Goal: Task Accomplishment & Management: Complete application form

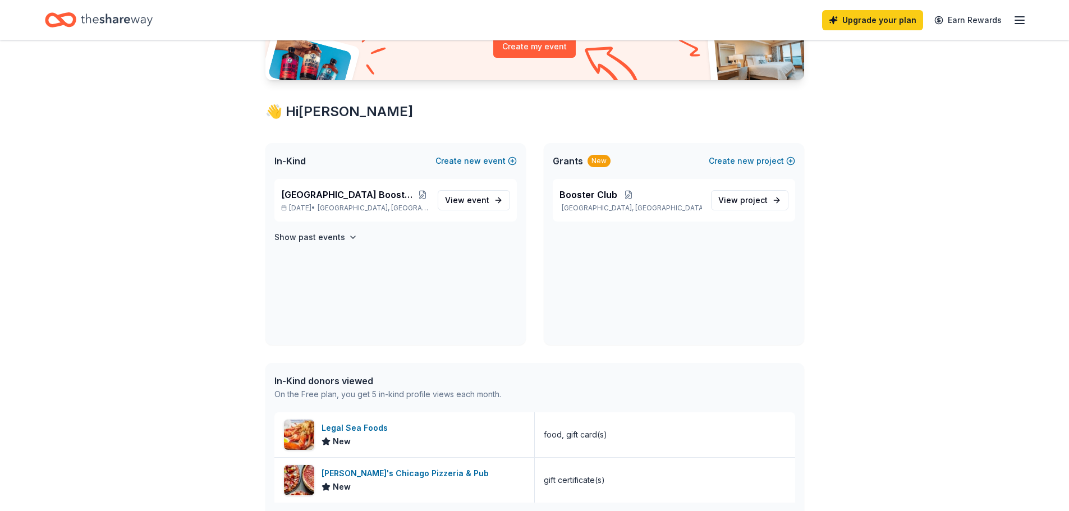
scroll to position [187, 0]
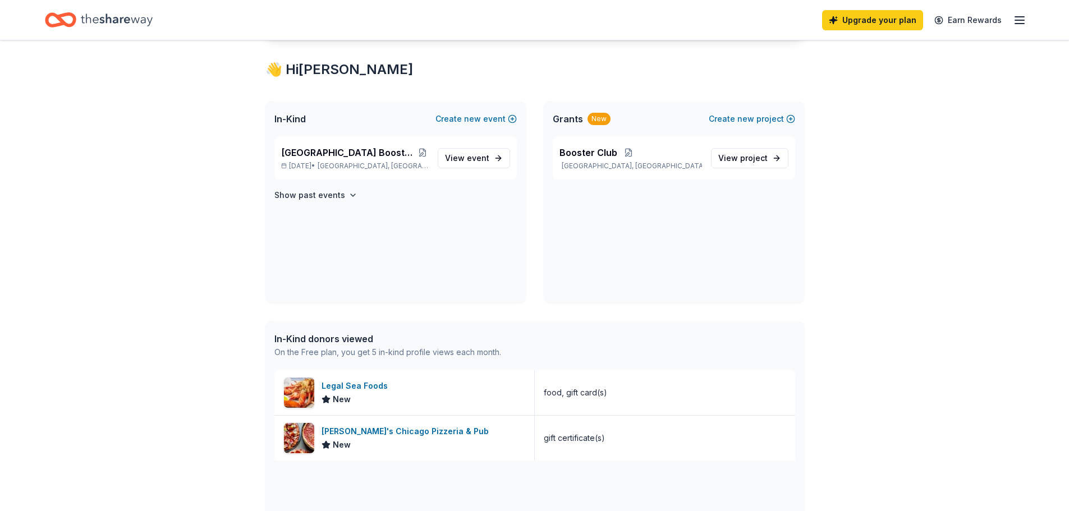
click at [471, 159] on span "event" at bounding box center [478, 158] width 22 height 10
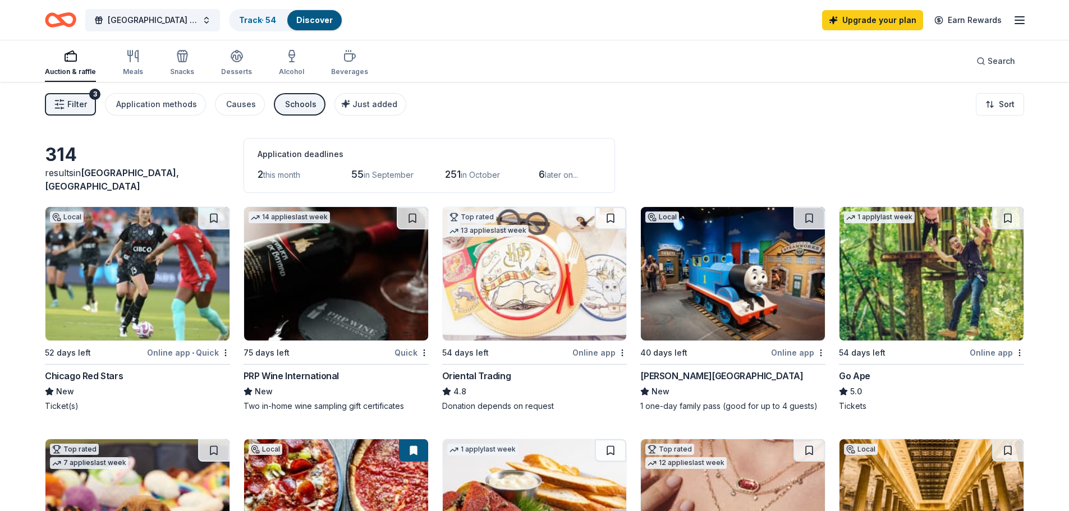
click at [63, 102] on icon "button" at bounding box center [59, 104] width 11 height 11
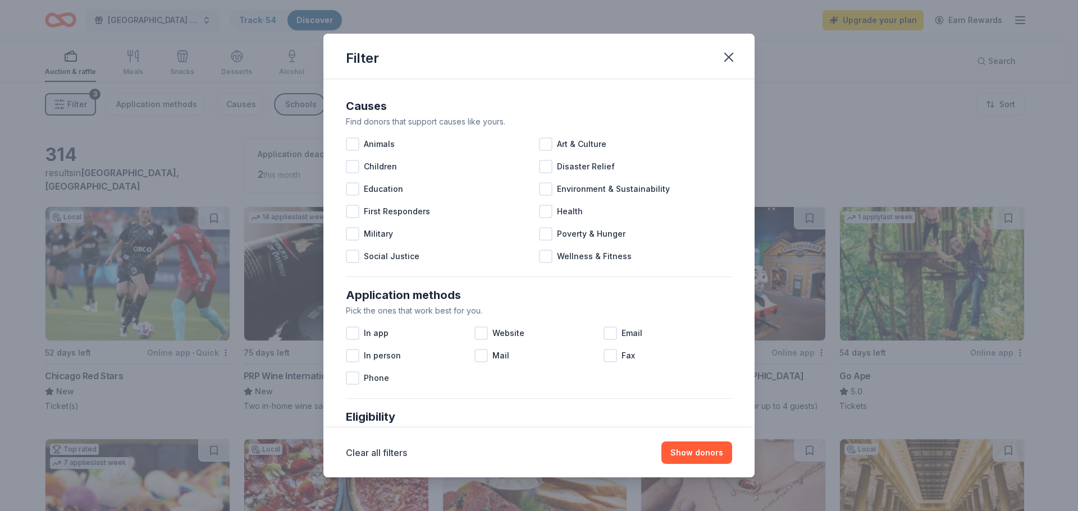
click at [353, 188] on div at bounding box center [352, 188] width 13 height 13
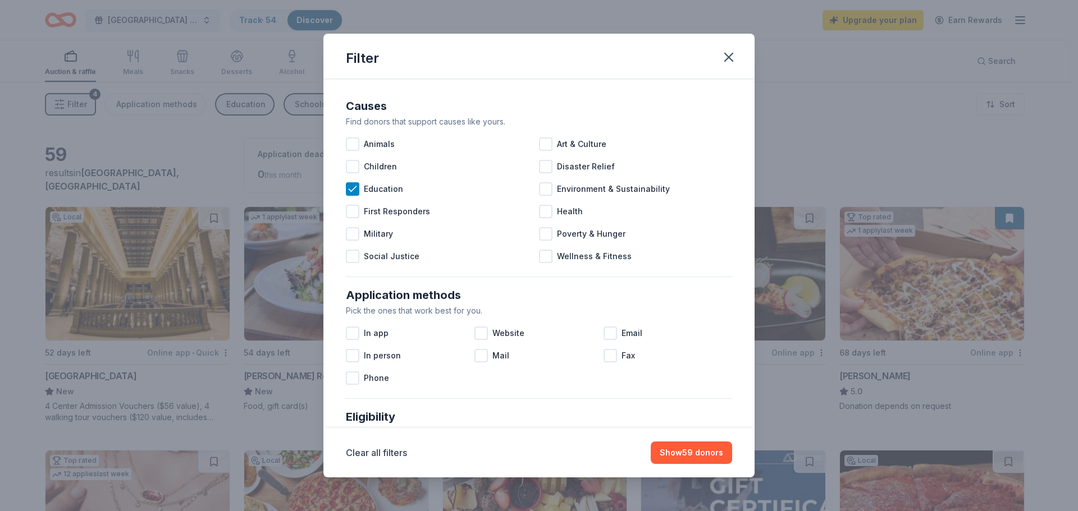
click at [356, 165] on div at bounding box center [352, 166] width 13 height 13
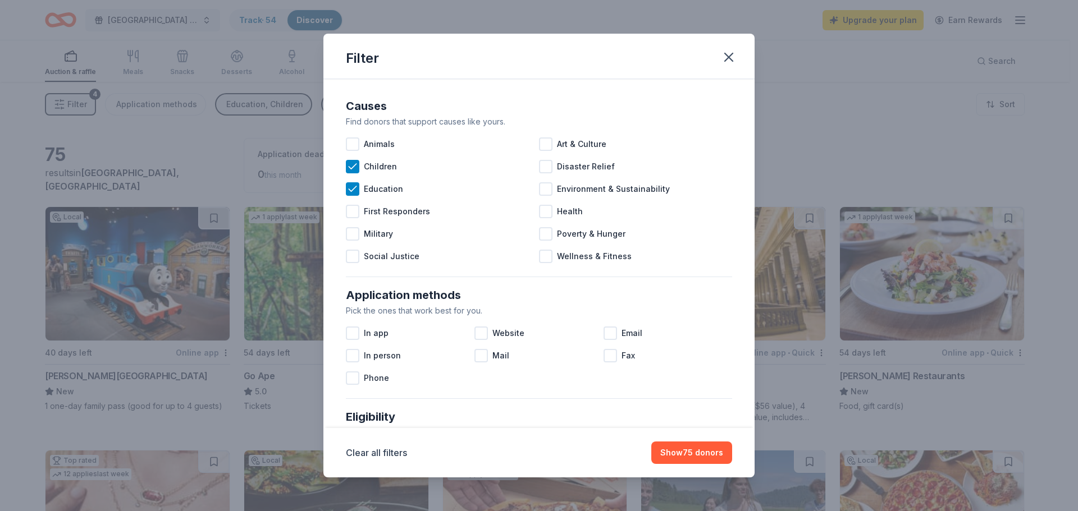
scroll to position [187, 0]
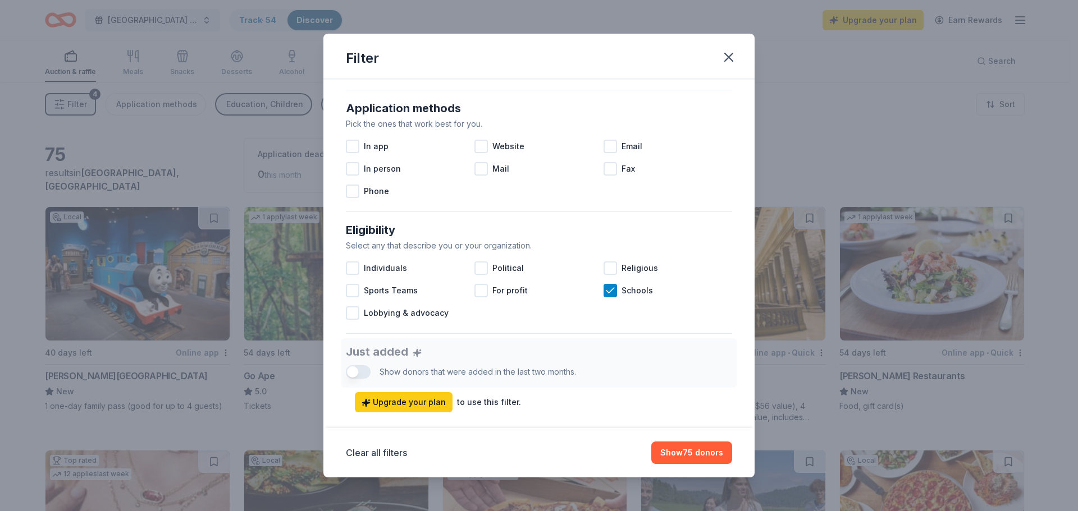
click at [352, 288] on div at bounding box center [352, 290] width 13 height 13
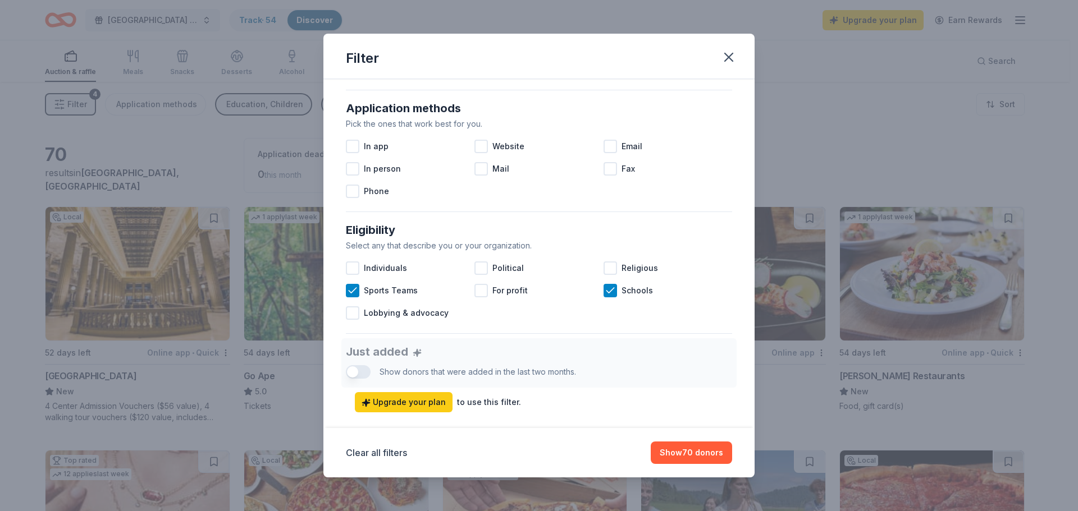
click at [692, 449] on button "Show 70 donors" at bounding box center [691, 453] width 81 height 22
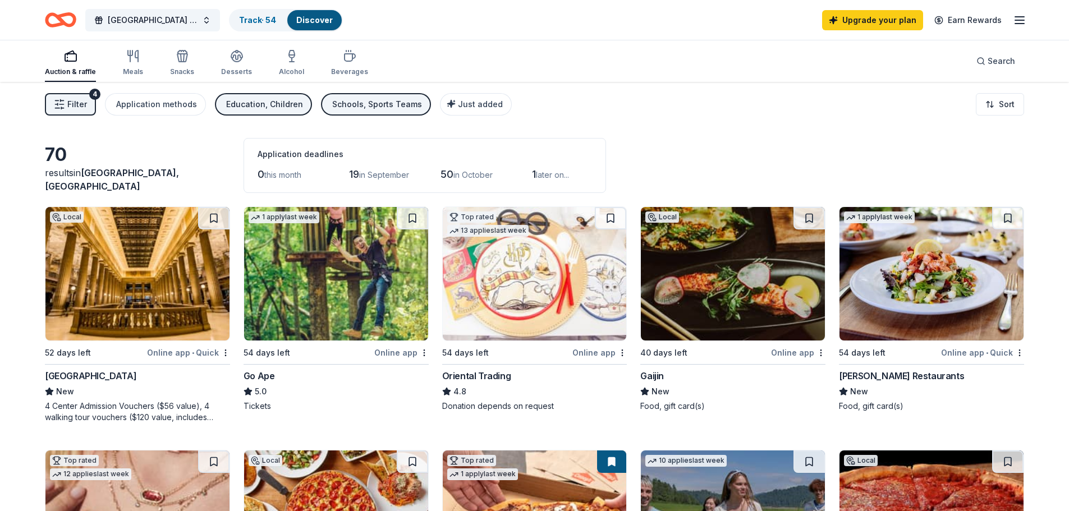
click at [62, 57] on div "button" at bounding box center [70, 55] width 51 height 13
click at [66, 56] on icon "button" at bounding box center [70, 55] width 13 height 13
click at [58, 97] on button "Filter 4" at bounding box center [70, 104] width 51 height 22
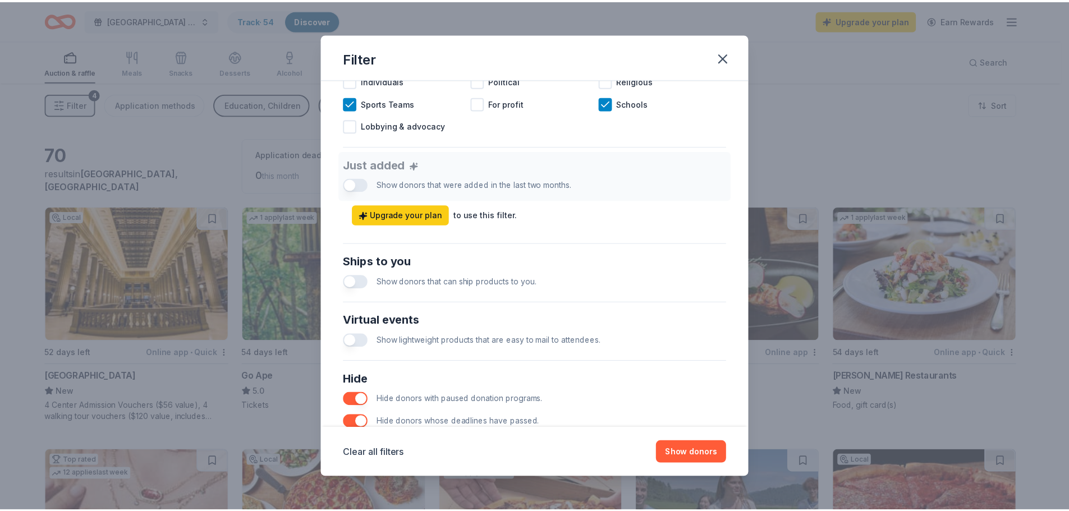
scroll to position [467, 0]
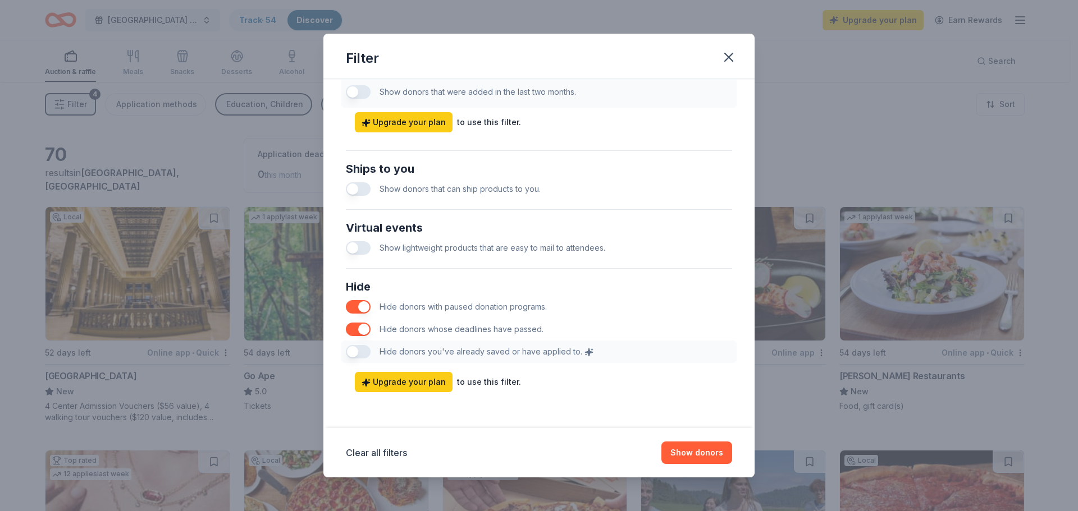
click at [729, 58] on icon "button" at bounding box center [729, 57] width 8 height 8
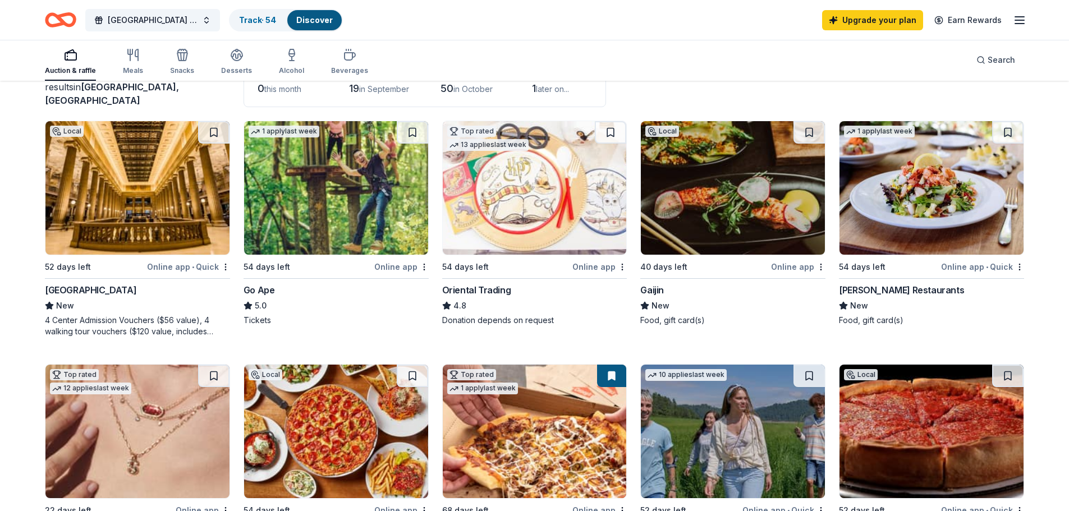
scroll to position [0, 0]
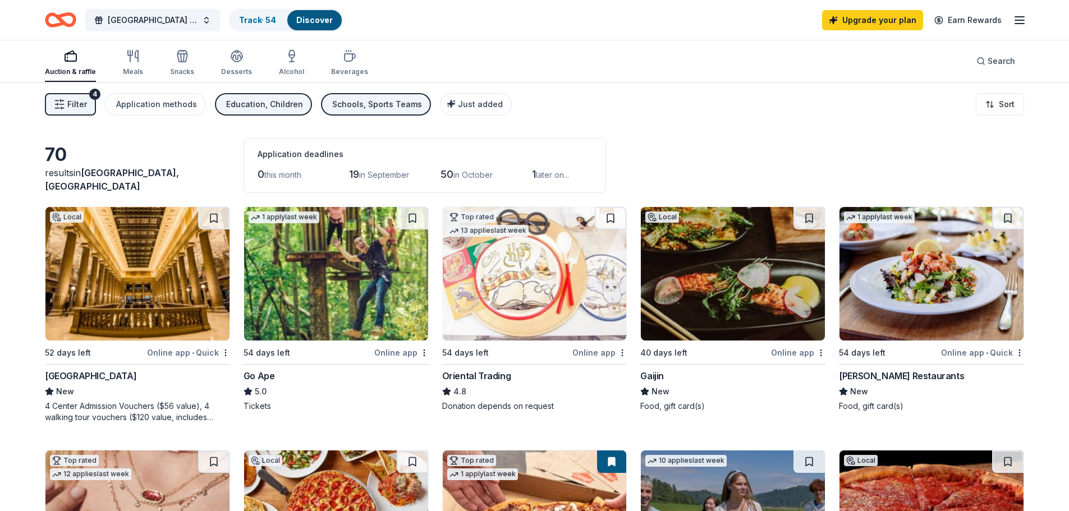
click at [70, 61] on rect "button" at bounding box center [70, 57] width 11 height 7
click at [705, 119] on div "Filter 4 Application methods Education, Children Schools, Sports Teams Just add…" at bounding box center [534, 104] width 1069 height 45
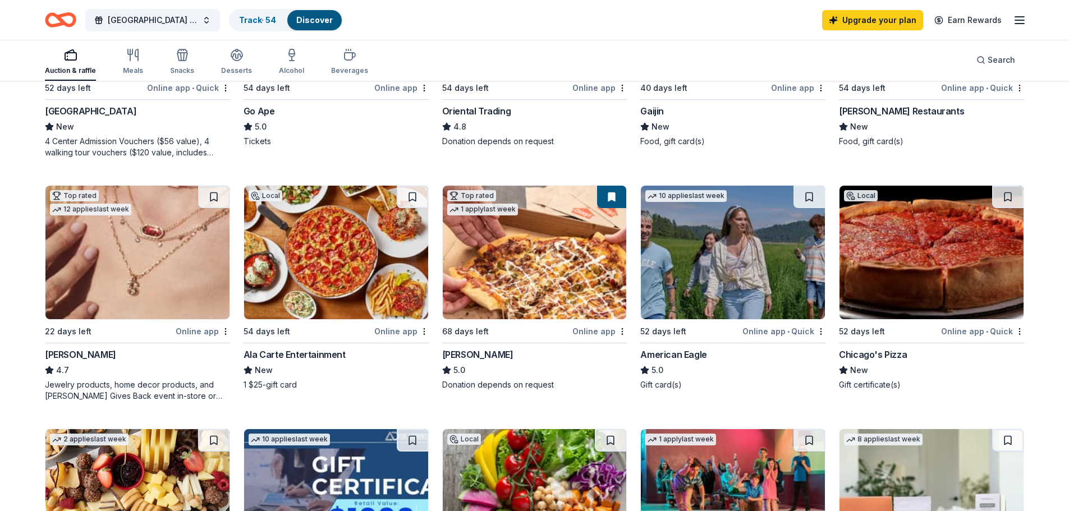
scroll to position [281, 0]
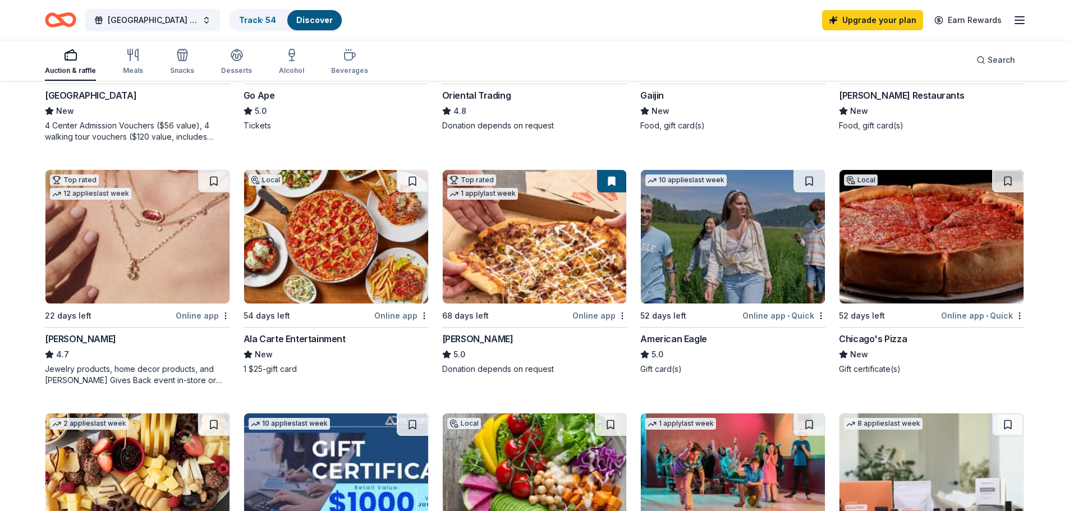
click at [898, 243] on img at bounding box center [932, 237] width 184 height 134
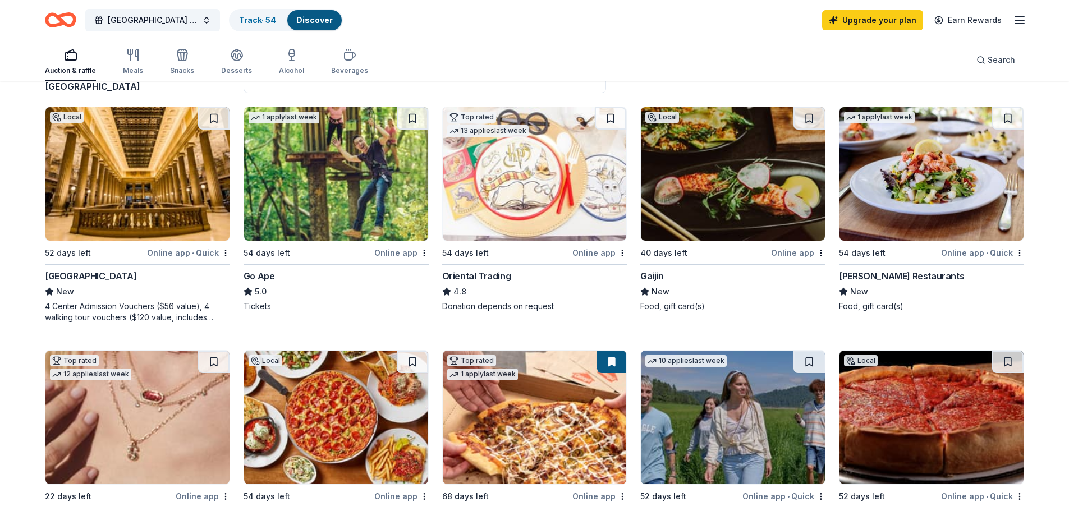
scroll to position [80, 0]
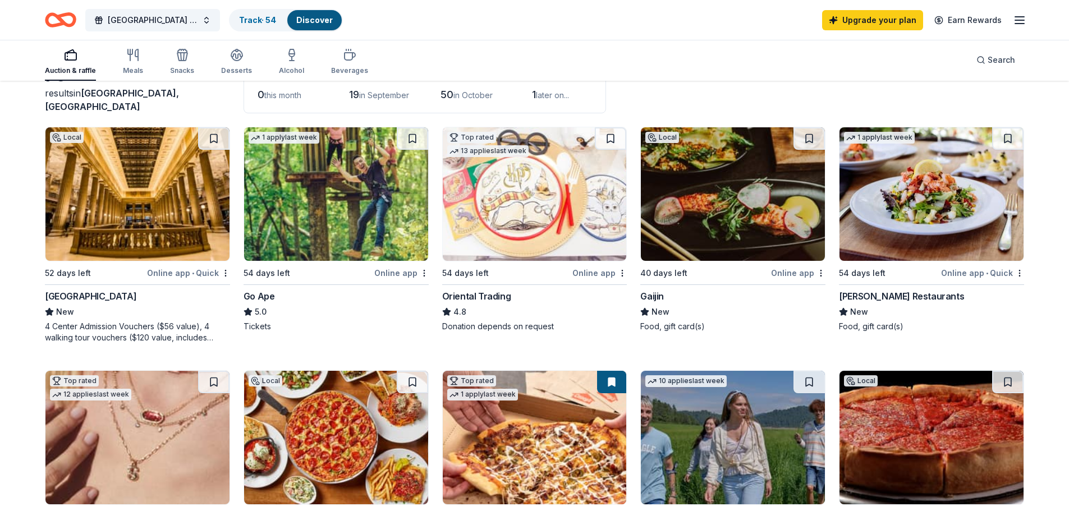
click at [657, 298] on div "Gaijin" at bounding box center [653, 296] width 24 height 13
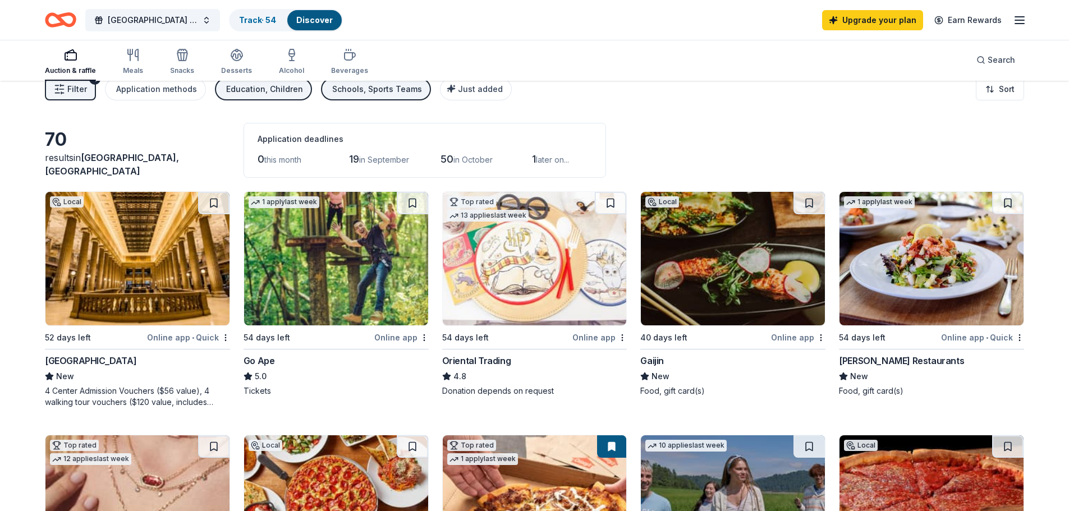
scroll to position [0, 0]
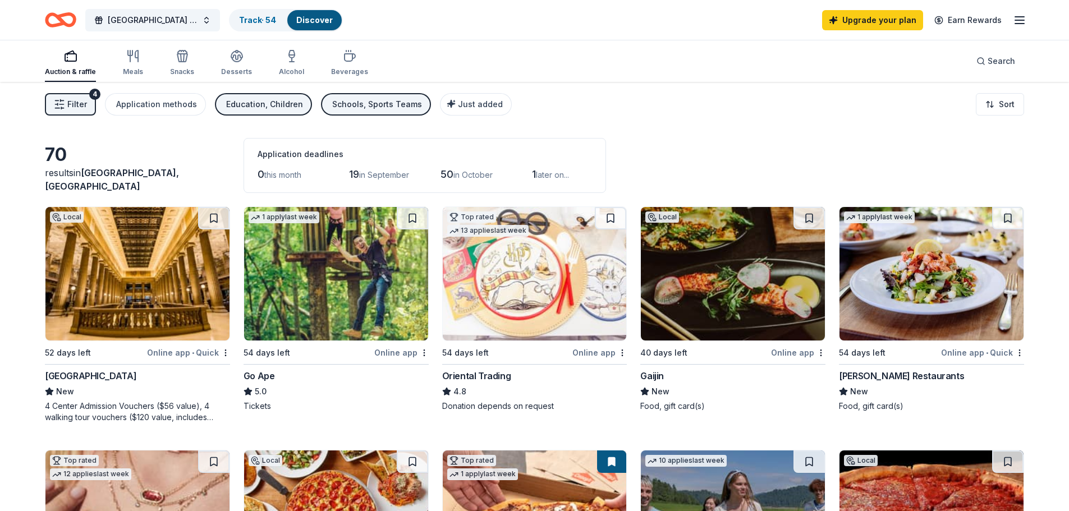
click at [1013, 99] on html "Lincoln Park High School Booster Club 2nd Annual Casino Night Track · 54 Discov…" at bounding box center [534, 255] width 1069 height 511
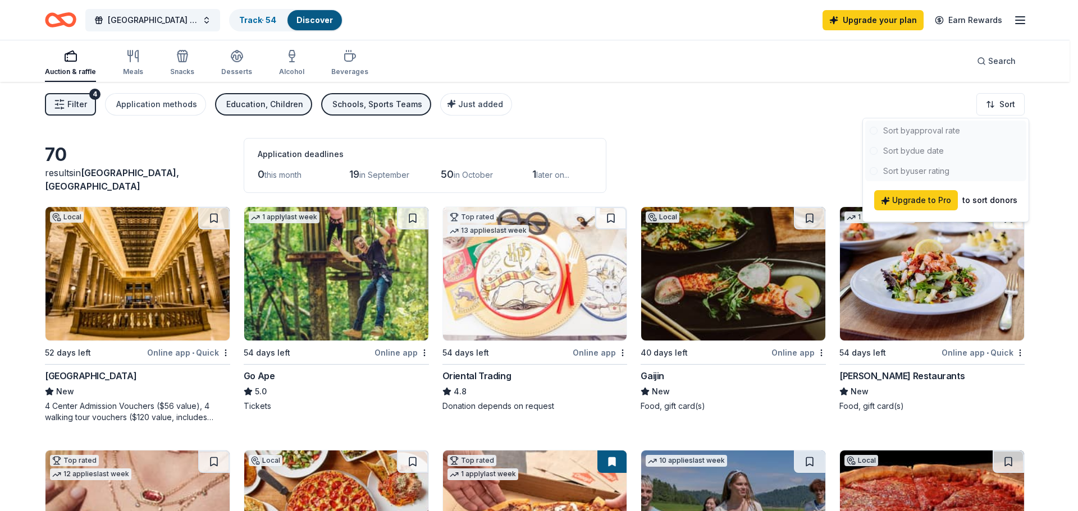
click at [898, 127] on div at bounding box center [945, 151] width 161 height 61
click at [784, 107] on html "Lincoln Park High School Booster Club 2nd Annual Casino Night Track · 54 Discov…" at bounding box center [539, 255] width 1078 height 511
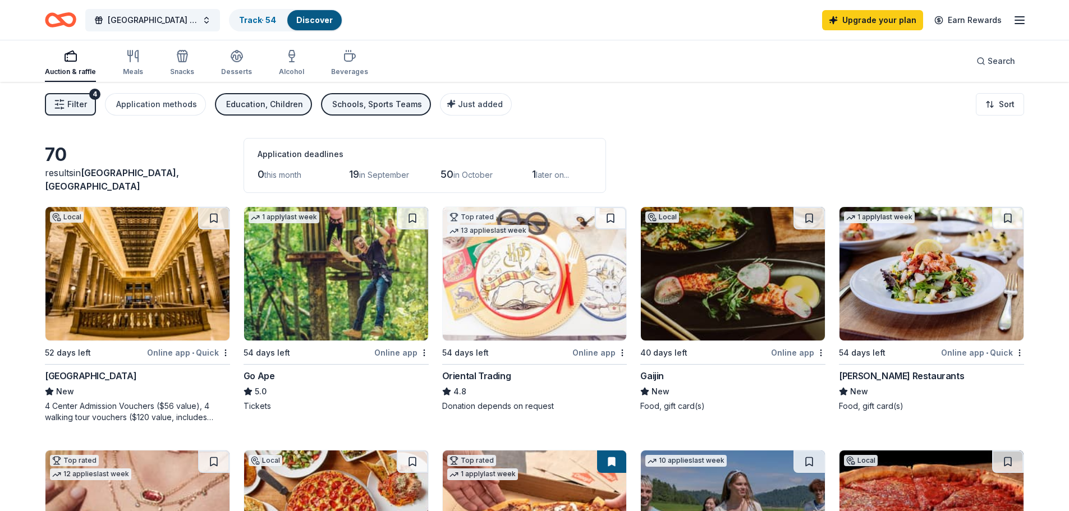
click at [60, 19] on icon "Home" at bounding box center [65, 19] width 17 height 11
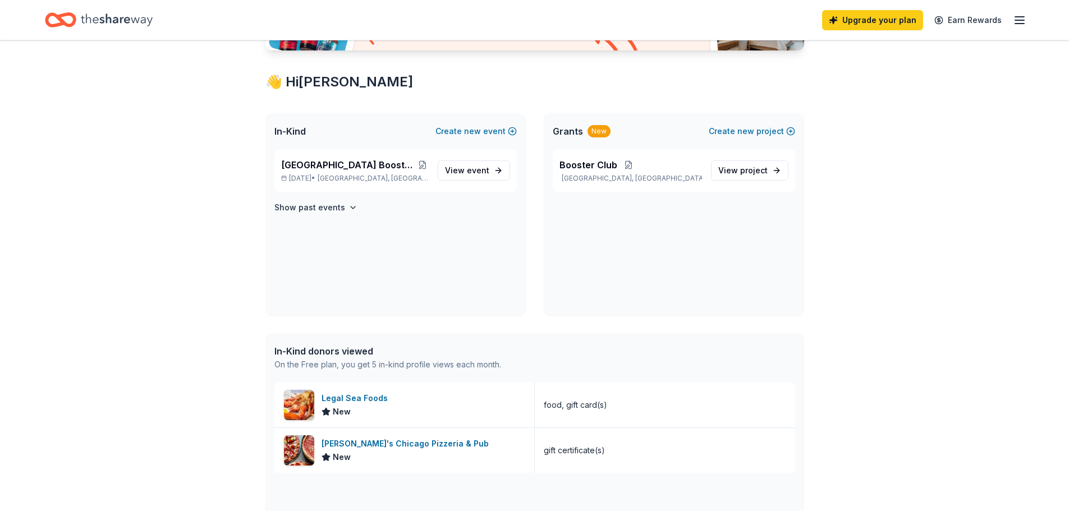
scroll to position [187, 0]
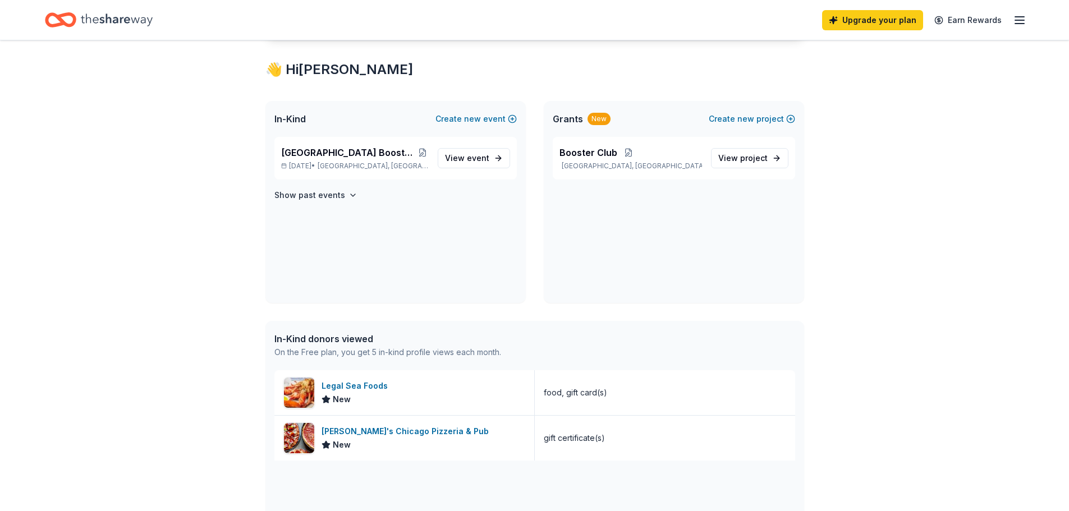
click at [456, 158] on span "View event" at bounding box center [467, 158] width 44 height 13
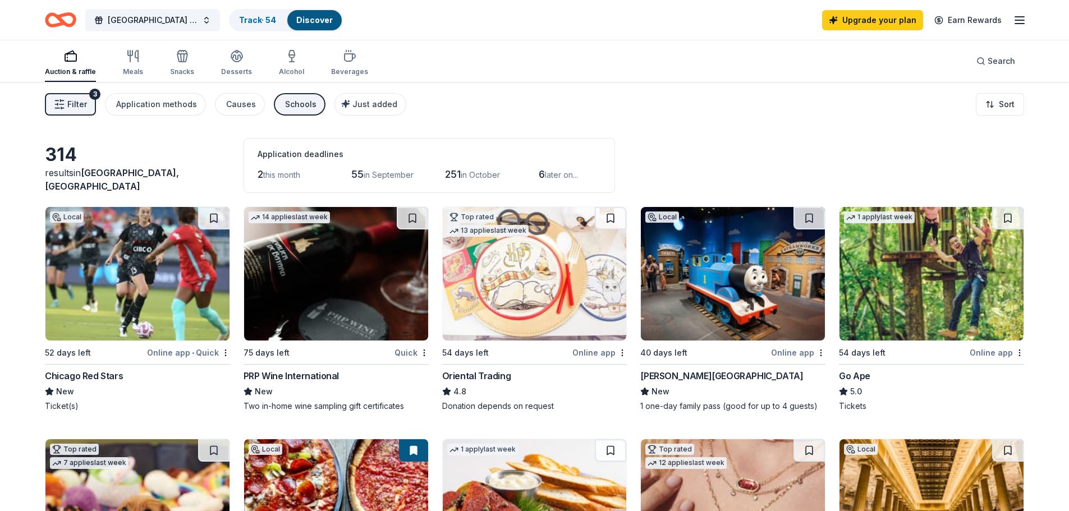
click at [125, 58] on div "button" at bounding box center [133, 55] width 20 height 13
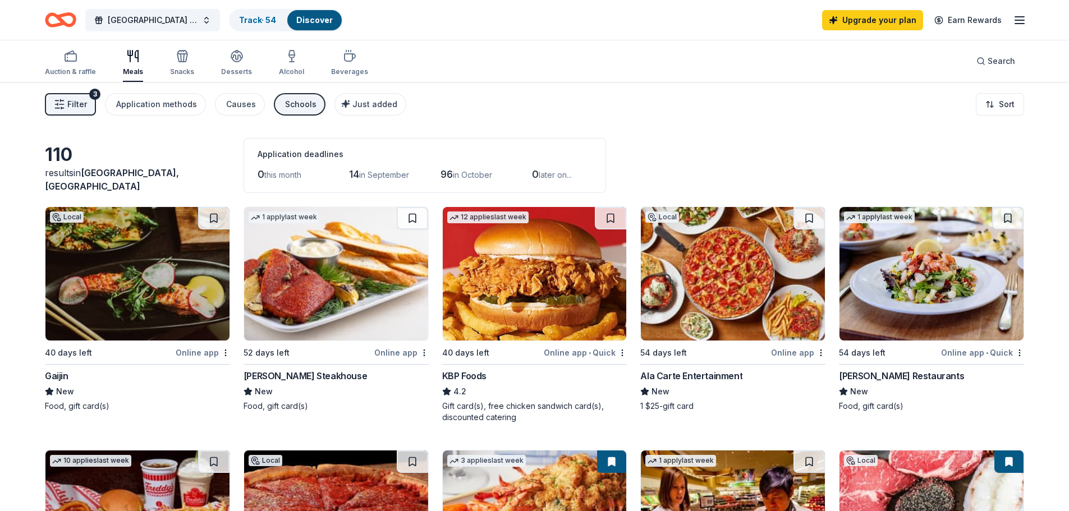
click at [289, 56] on icon "button" at bounding box center [292, 54] width 6 height 7
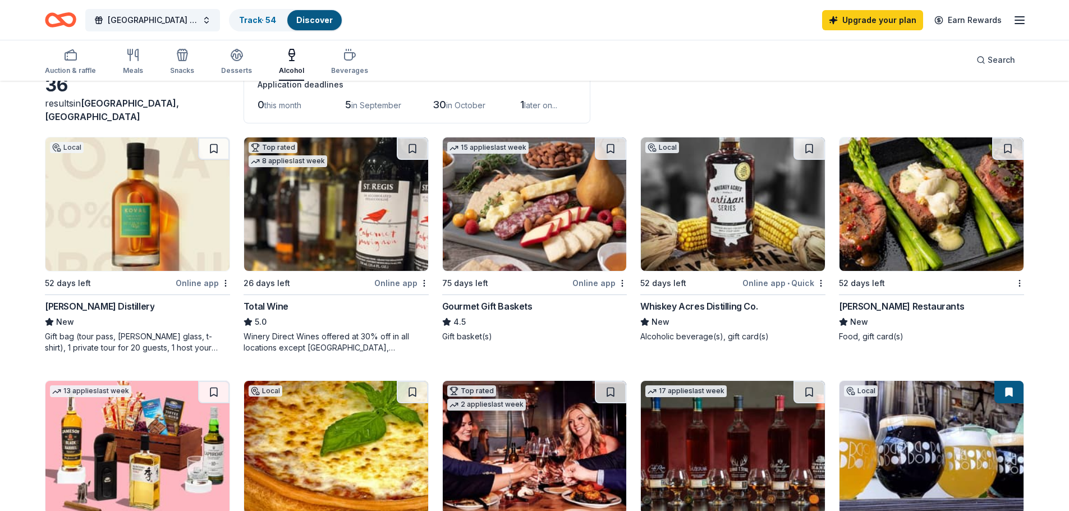
scroll to position [94, 0]
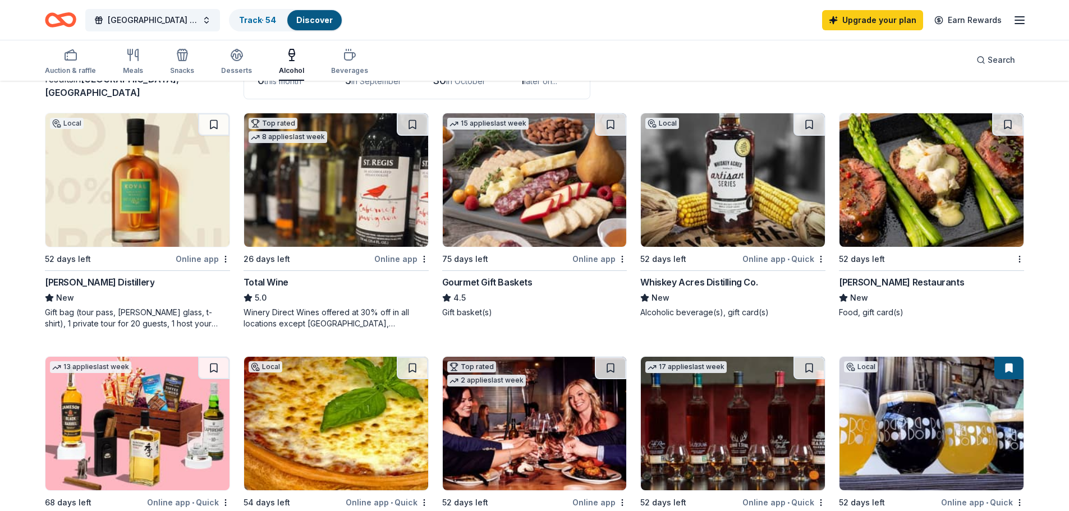
click at [288, 51] on icon "button" at bounding box center [291, 54] width 13 height 13
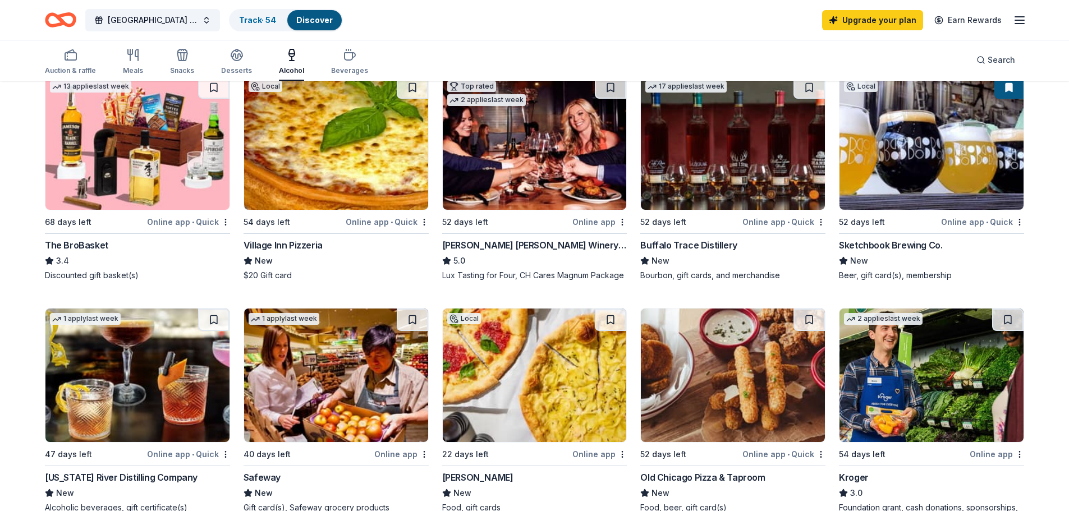
scroll to position [281, 0]
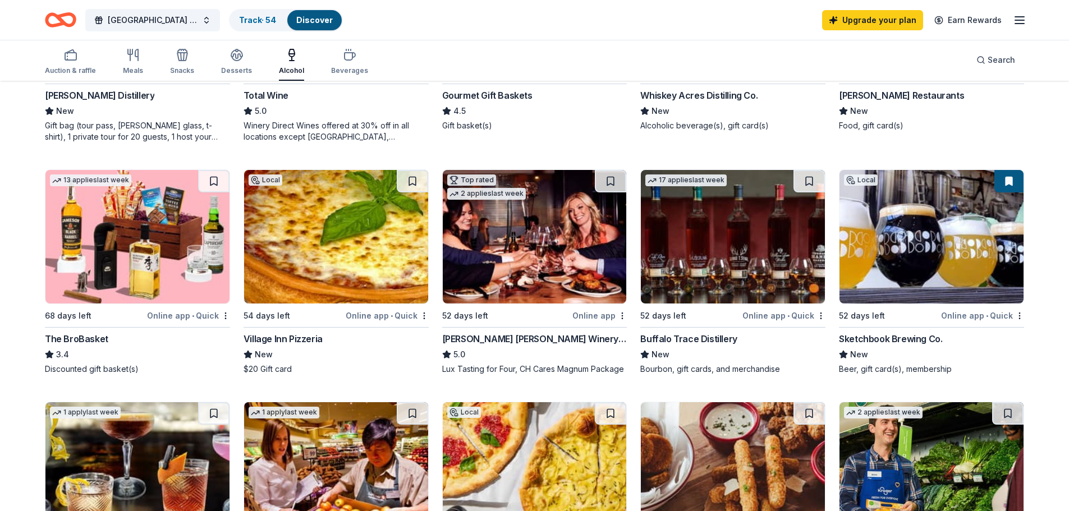
click at [234, 56] on icon "button" at bounding box center [236, 54] width 13 height 13
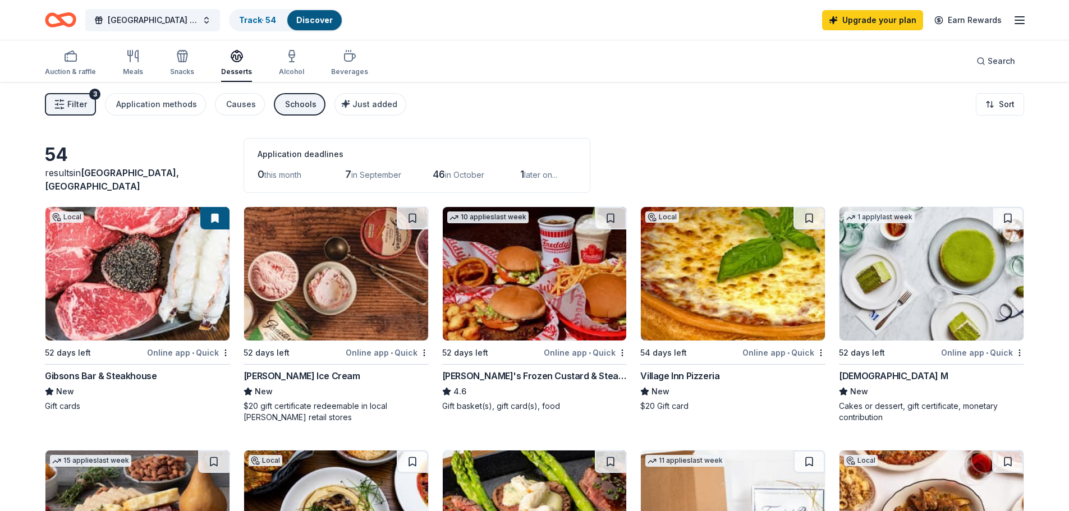
click at [172, 307] on img at bounding box center [137, 274] width 184 height 134
click at [231, 98] on div "Causes" at bounding box center [241, 104] width 30 height 13
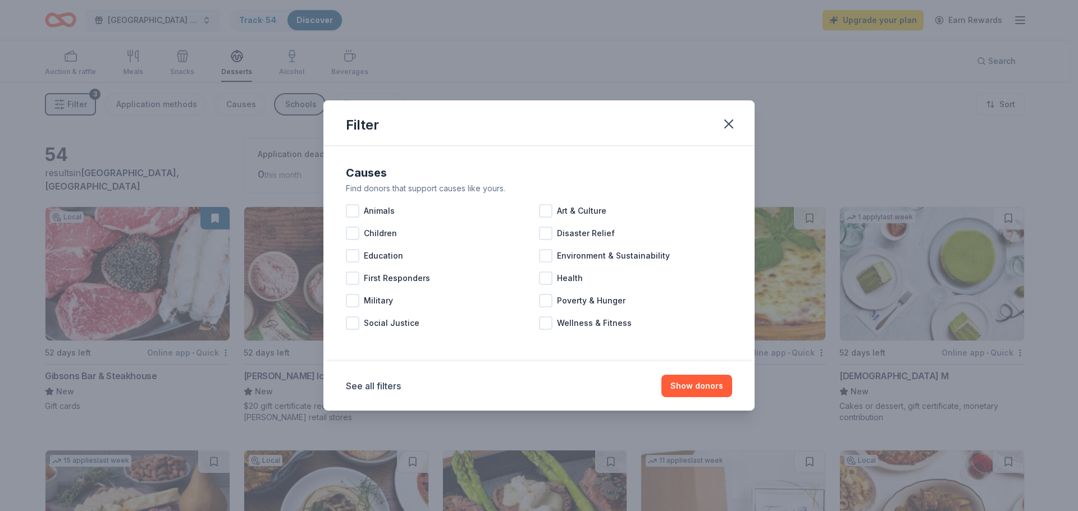
click at [353, 231] on div at bounding box center [352, 233] width 13 height 13
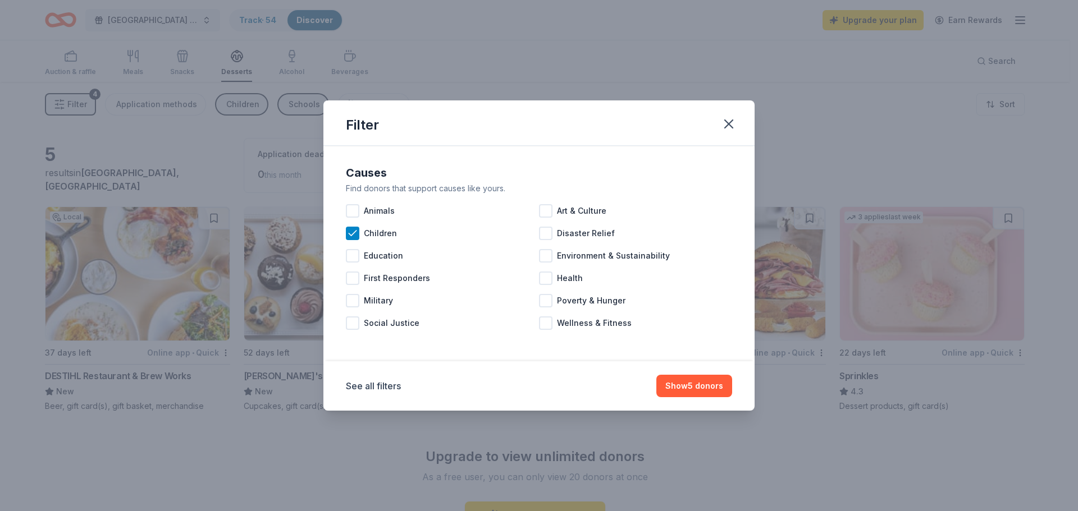
click at [696, 388] on button "Show 5 donors" at bounding box center [694, 386] width 76 height 22
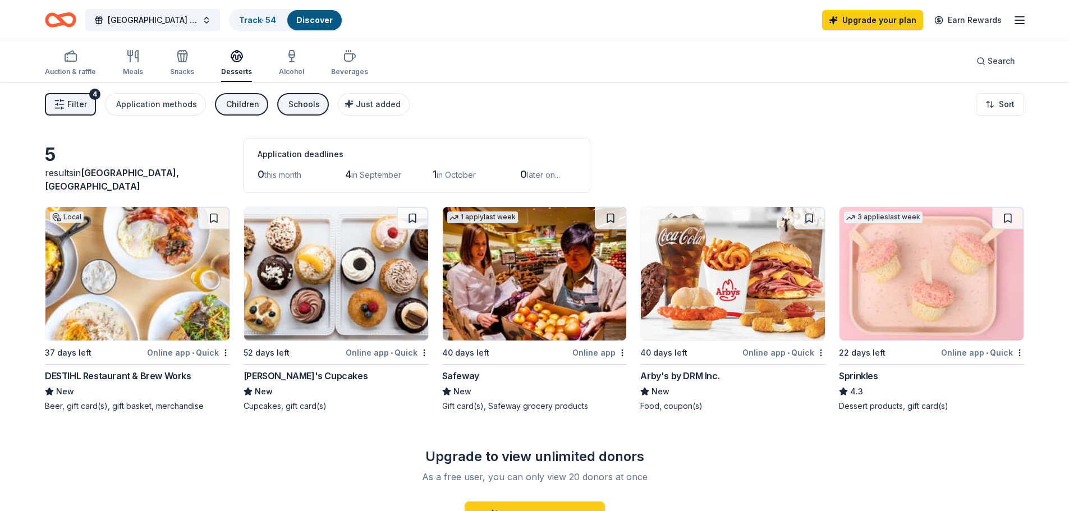
click at [234, 101] on div "Children" at bounding box center [242, 104] width 33 height 13
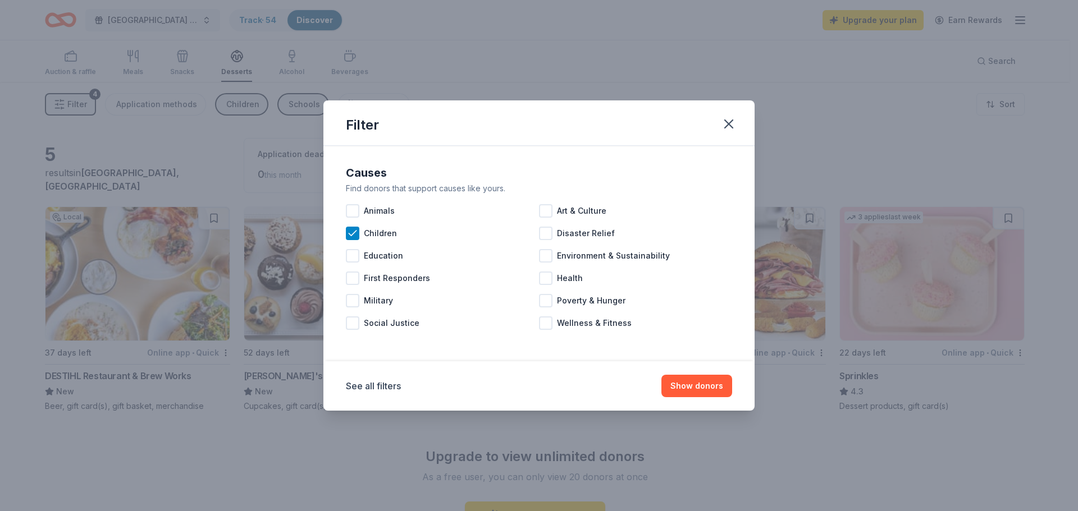
click at [353, 235] on icon at bounding box center [352, 233] width 11 height 11
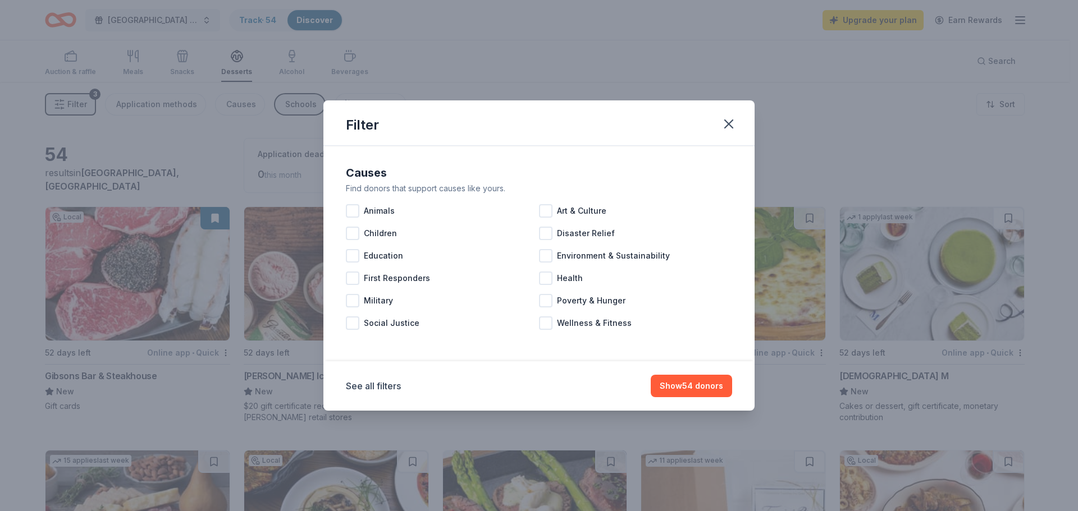
drag, startPoint x: 724, startPoint y: 121, endPoint x: 681, endPoint y: 132, distance: 44.5
click at [726, 121] on icon "button" at bounding box center [729, 124] width 16 height 16
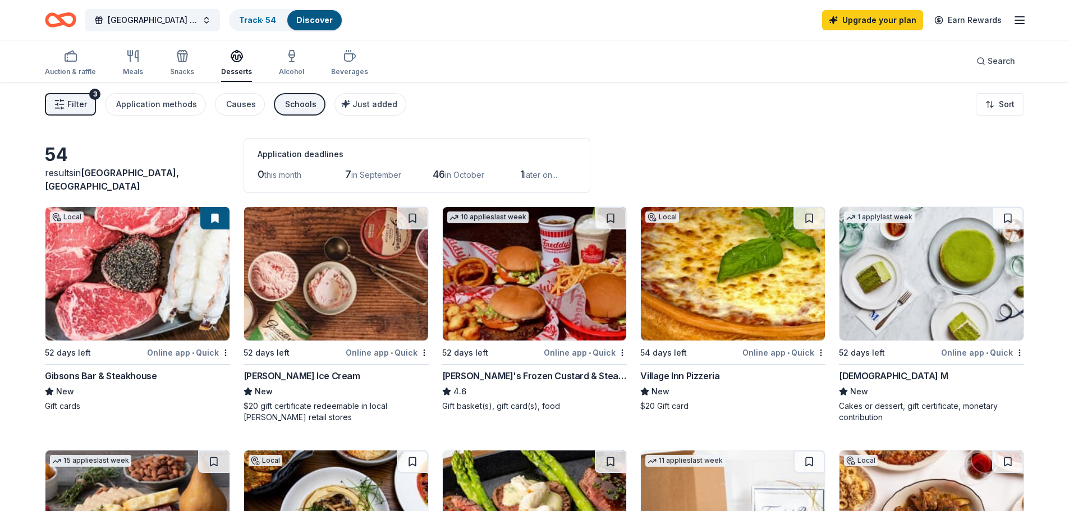
click at [287, 105] on div "Schools" at bounding box center [300, 104] width 31 height 13
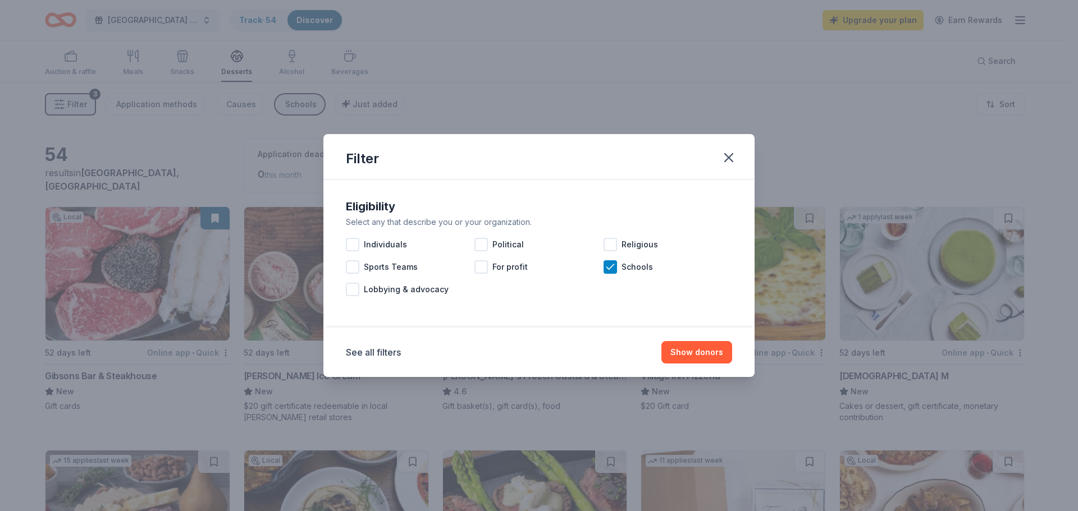
click at [606, 269] on icon at bounding box center [610, 267] width 11 height 11
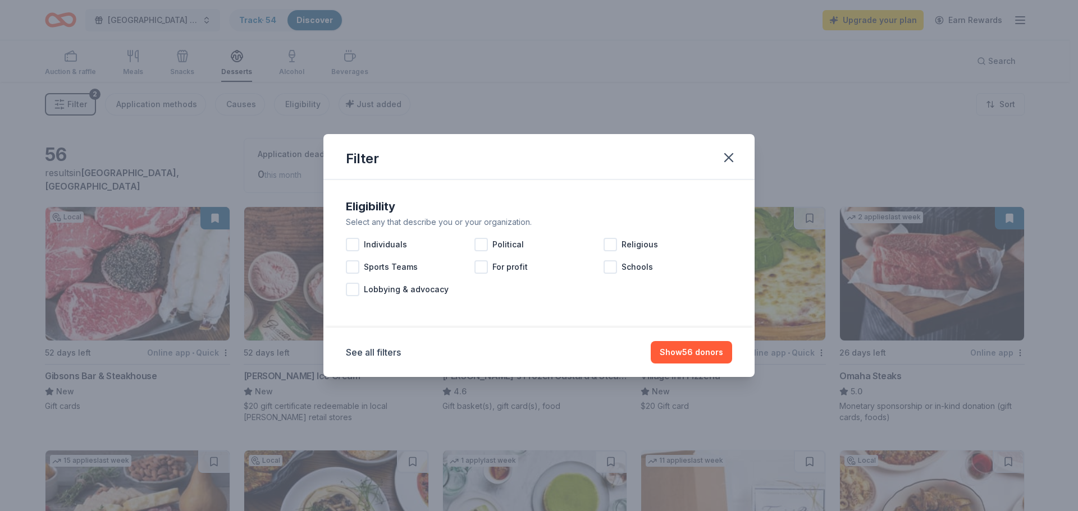
click at [726, 158] on icon "button" at bounding box center [729, 158] width 16 height 16
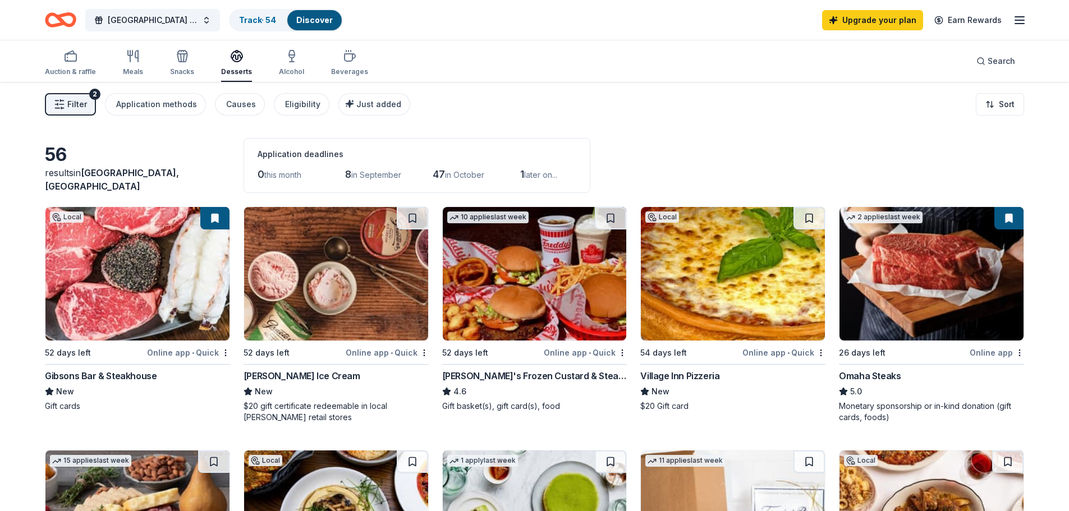
click at [296, 103] on div "Eligibility" at bounding box center [302, 104] width 35 height 13
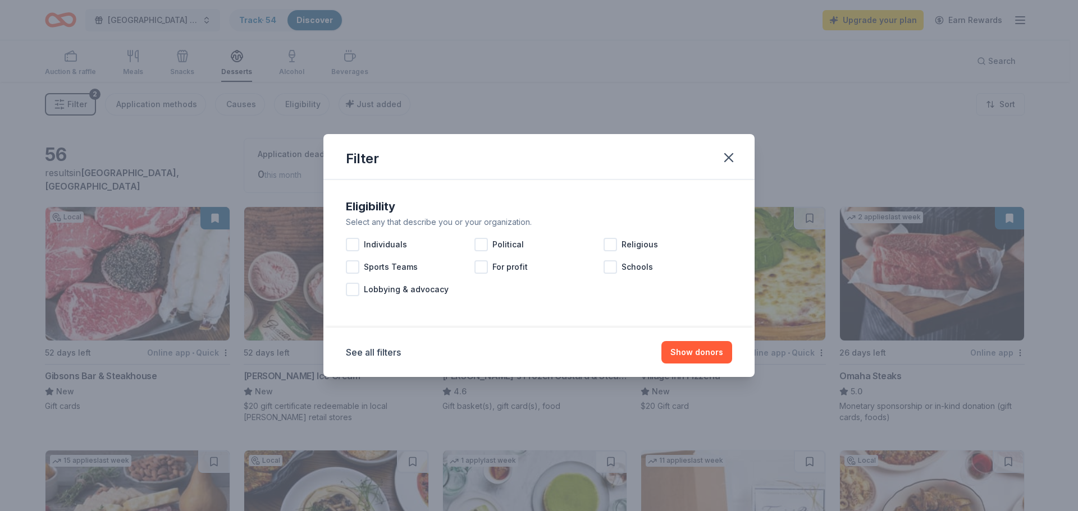
click at [619, 268] on div "Schools" at bounding box center [667, 267] width 129 height 22
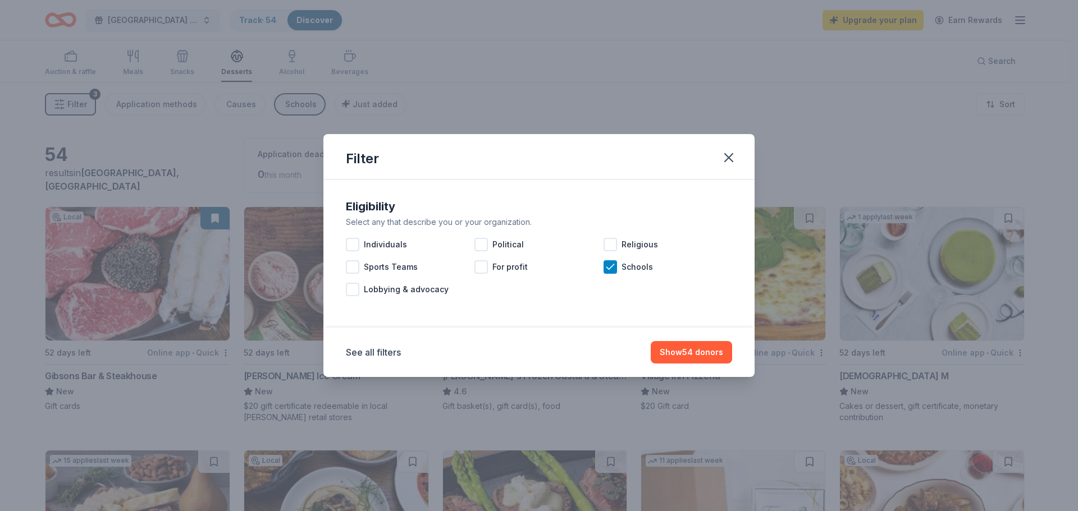
click at [679, 357] on button "Show 54 donors" at bounding box center [691, 352] width 81 height 22
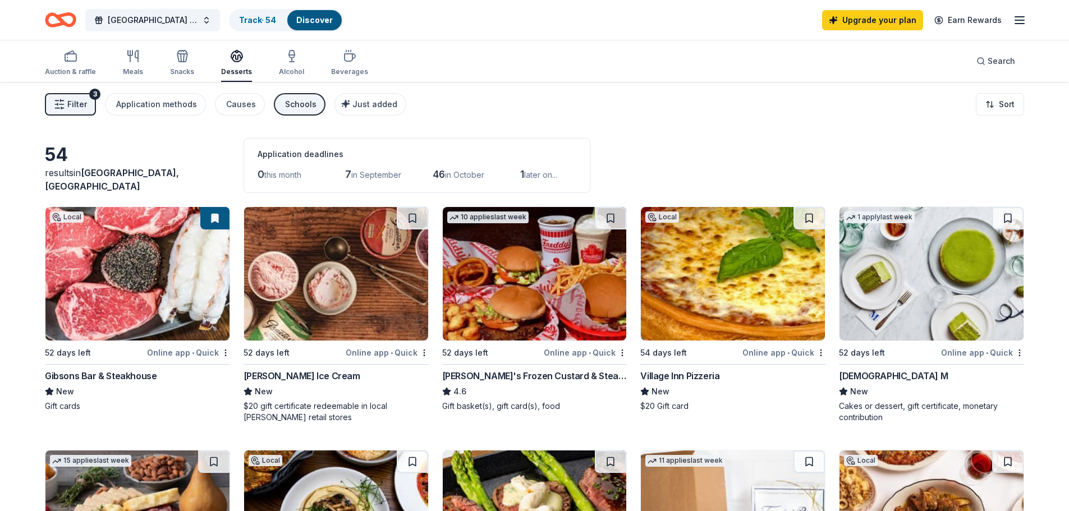
click at [150, 102] on div "Application methods" at bounding box center [156, 104] width 81 height 13
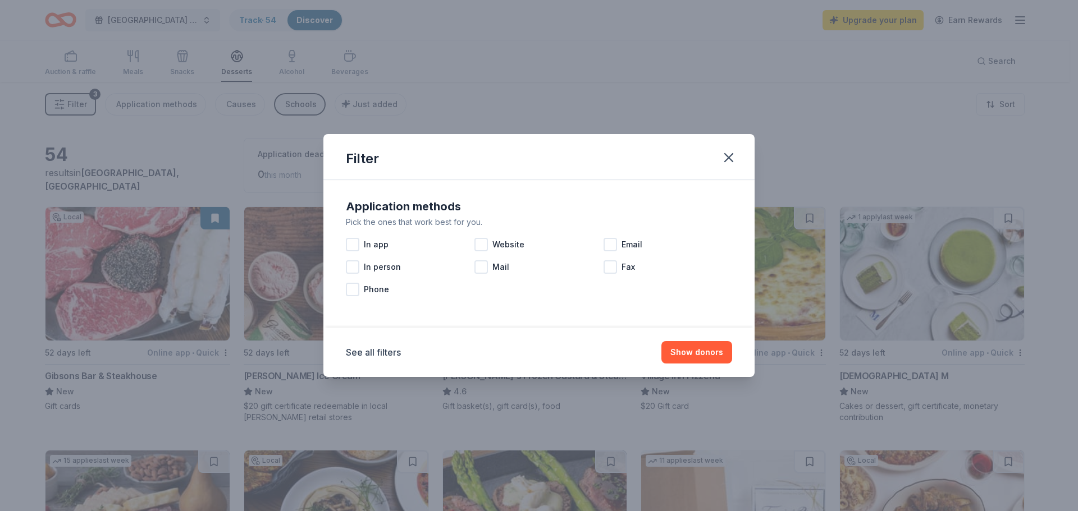
click at [482, 248] on div at bounding box center [480, 244] width 13 height 13
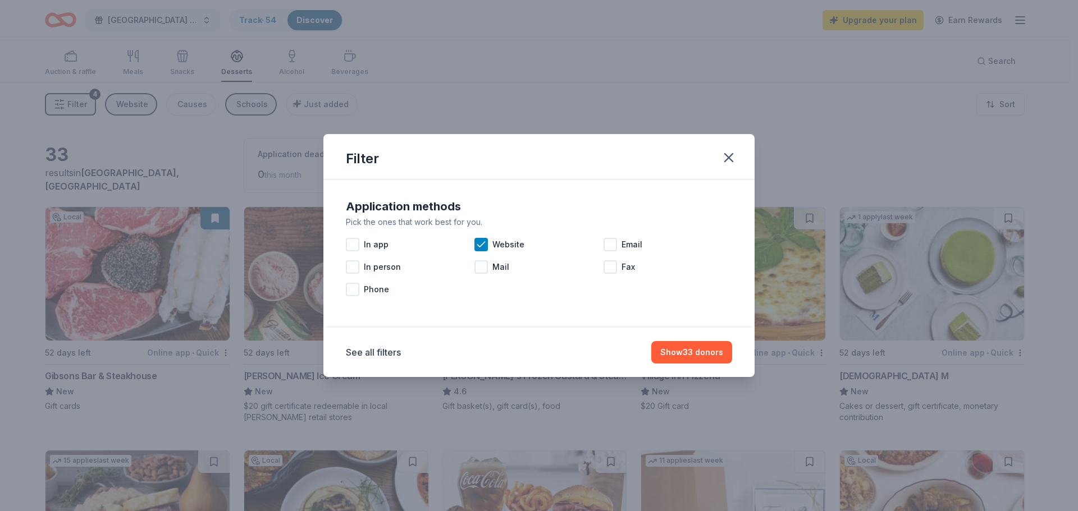
click at [698, 350] on button "Show 33 donors" at bounding box center [691, 352] width 81 height 22
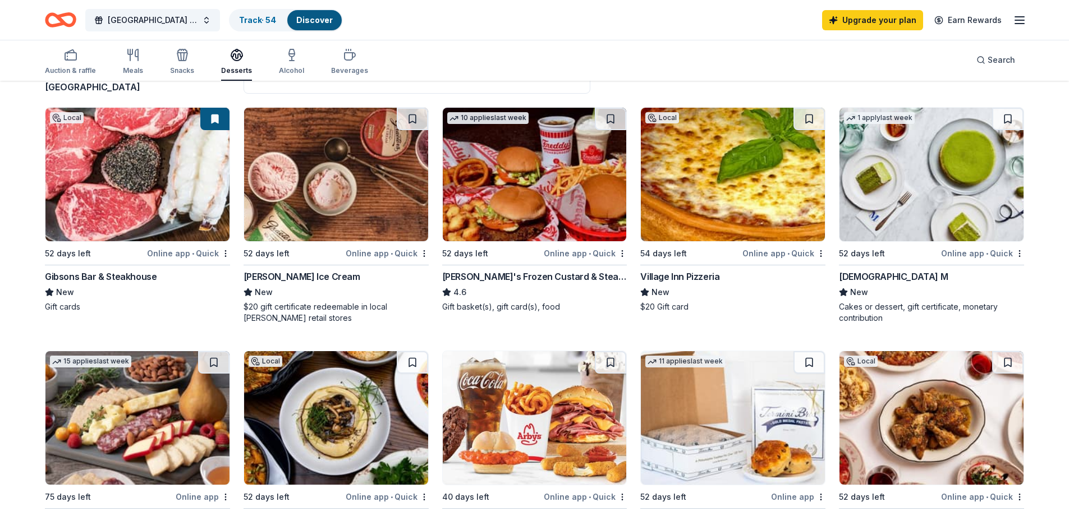
scroll to position [187, 0]
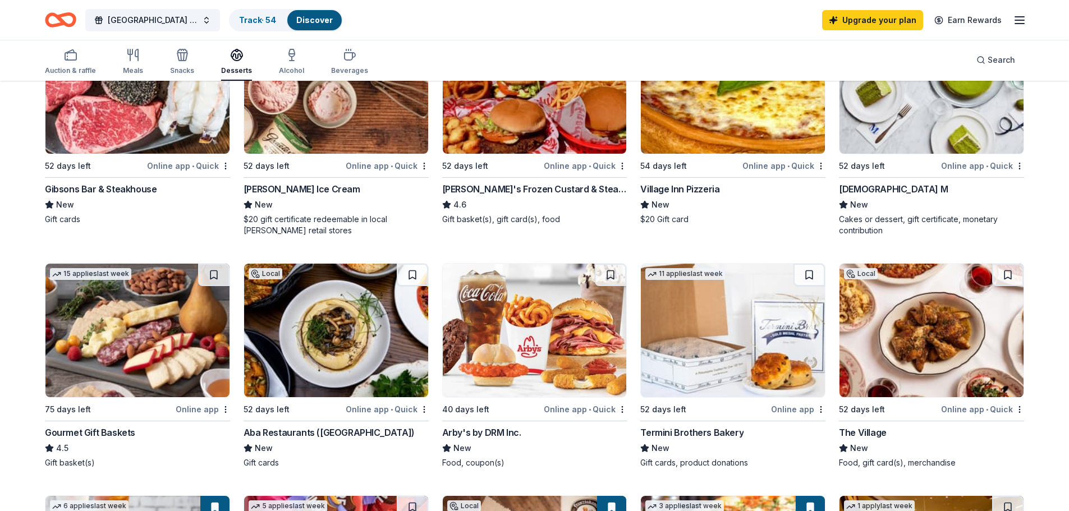
click at [114, 428] on div "Gourmet Gift Baskets" at bounding box center [90, 432] width 90 height 13
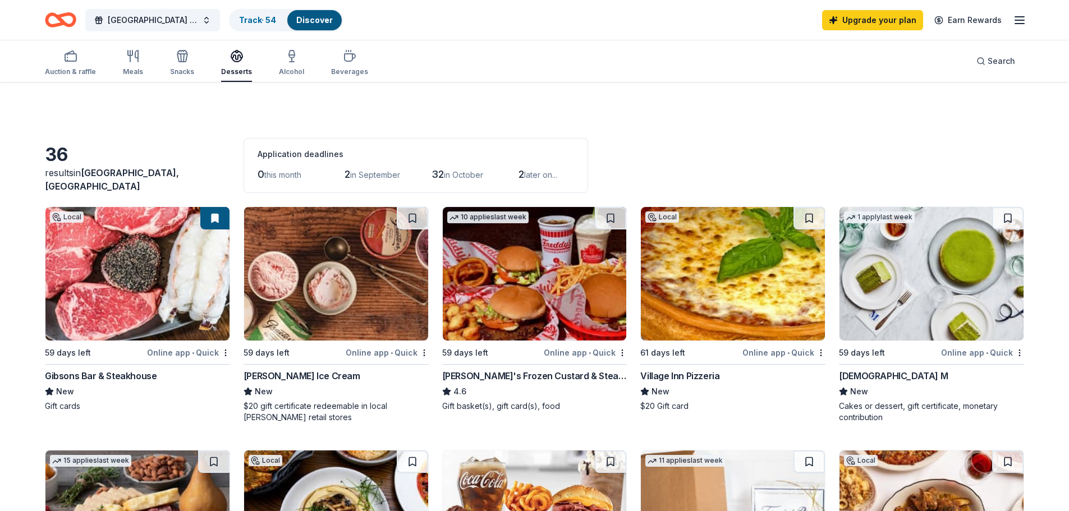
scroll to position [94, 0]
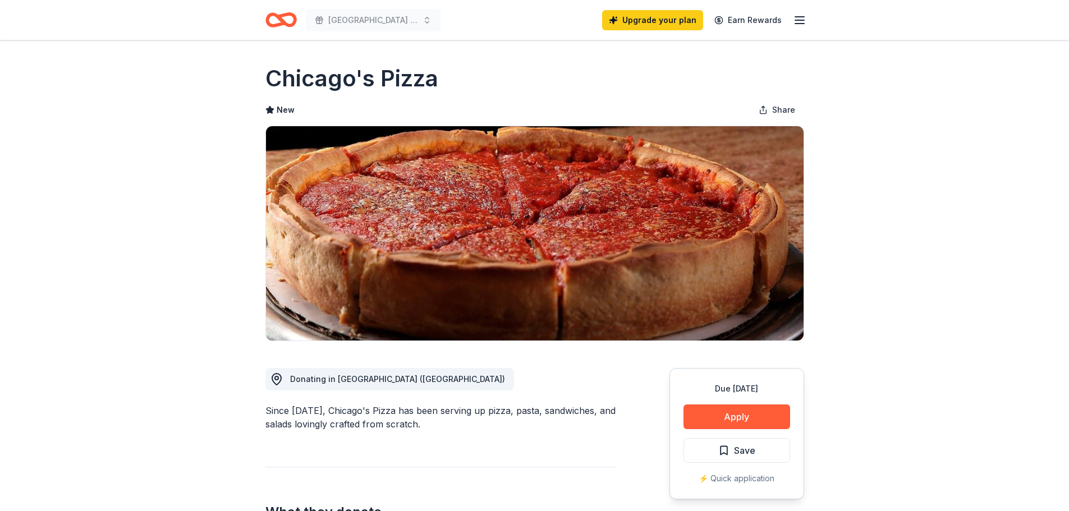
drag, startPoint x: 266, startPoint y: 70, endPoint x: 394, endPoint y: 76, distance: 128.1
click at [382, 76] on h1 "Chicago's Pizza" at bounding box center [352, 78] width 173 height 31
drag, startPoint x: 450, startPoint y: 79, endPoint x: 349, endPoint y: 88, distance: 102.0
click at [349, 88] on div "Chicago's Pizza" at bounding box center [535, 78] width 539 height 31
click at [301, 76] on h1 "Chicago's Pizza" at bounding box center [352, 78] width 173 height 31
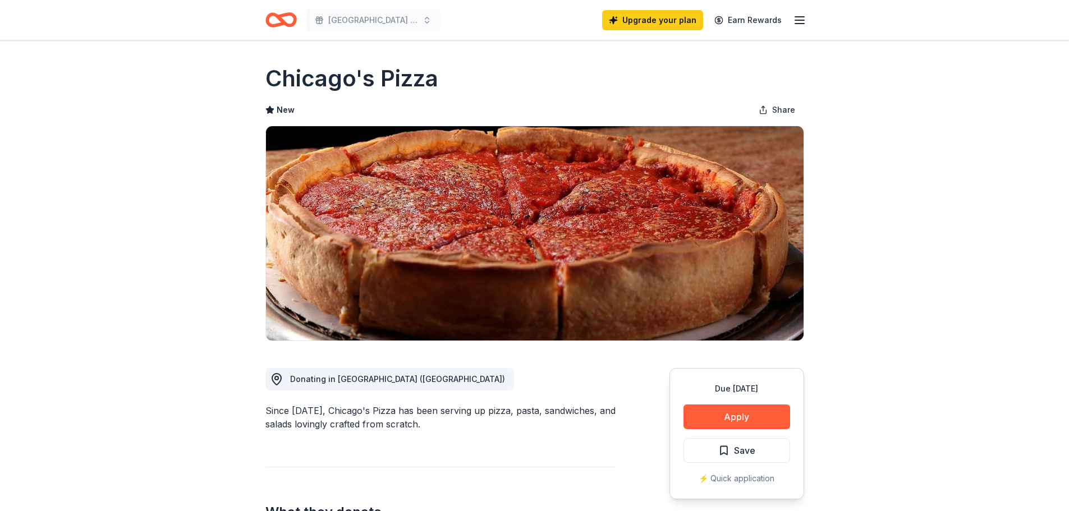
click at [301, 76] on h1 "Chicago's Pizza" at bounding box center [352, 78] width 173 height 31
drag, startPoint x: 270, startPoint y: 80, endPoint x: 408, endPoint y: 76, distance: 138.2
click at [408, 76] on h1 "Chicago's Pizza" at bounding box center [352, 78] width 173 height 31
drag, startPoint x: 268, startPoint y: 79, endPoint x: 414, endPoint y: 81, distance: 146.5
click at [414, 81] on h1 "Chicago's Pizza" at bounding box center [352, 78] width 173 height 31
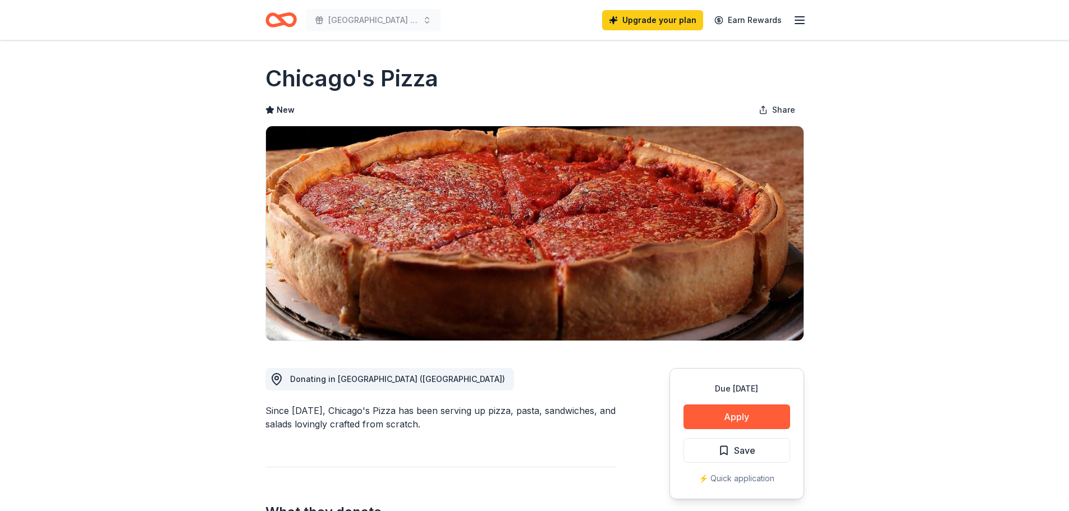
click at [439, 87] on div "Chicago's Pizza" at bounding box center [535, 78] width 539 height 31
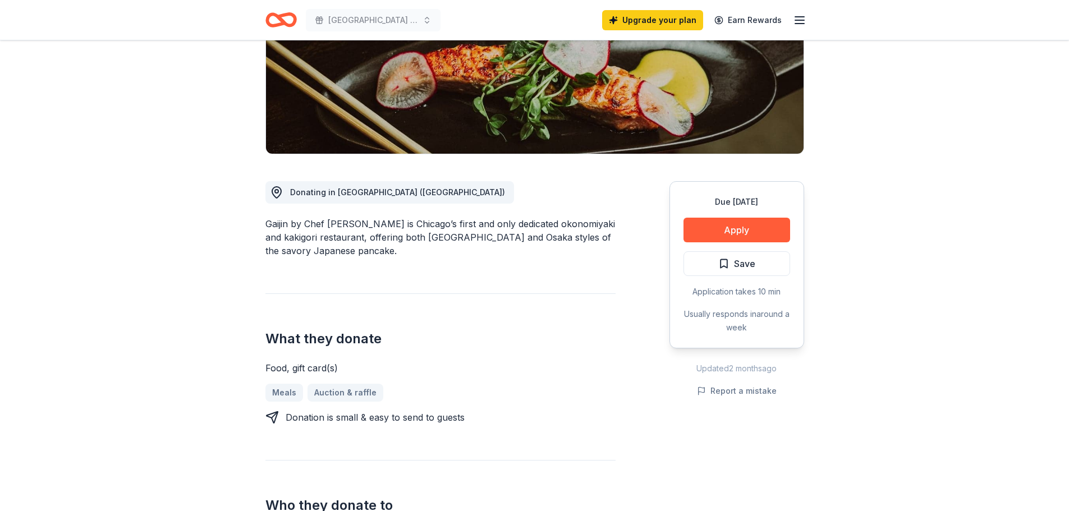
scroll to position [281, 0]
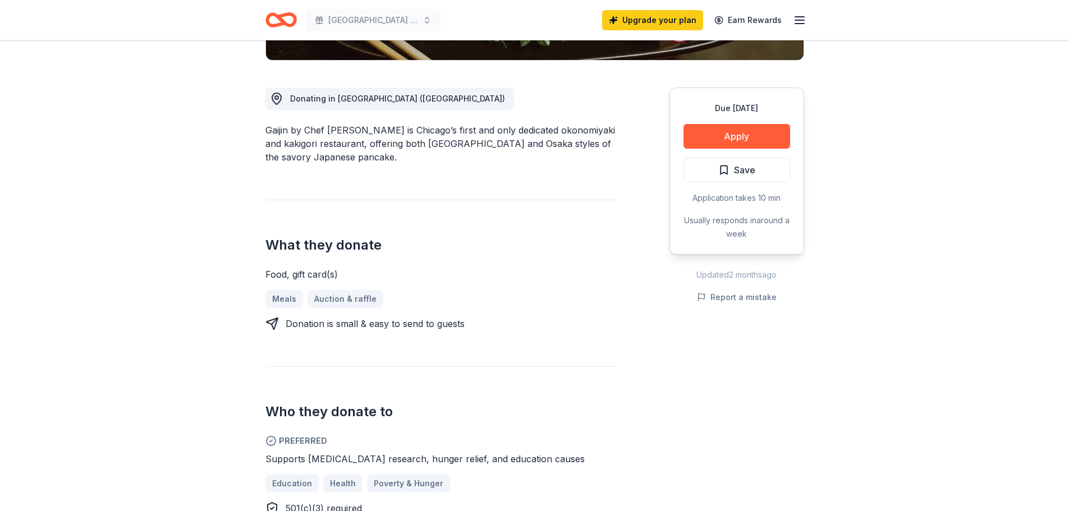
drag, startPoint x: 262, startPoint y: 129, endPoint x: 282, endPoint y: 129, distance: 19.7
click at [282, 129] on div "Gaijin New Share Donating in IL (Chicago) Gaijin by Chef Paul Virant is Chicago…" at bounding box center [535, 465] width 575 height 1410
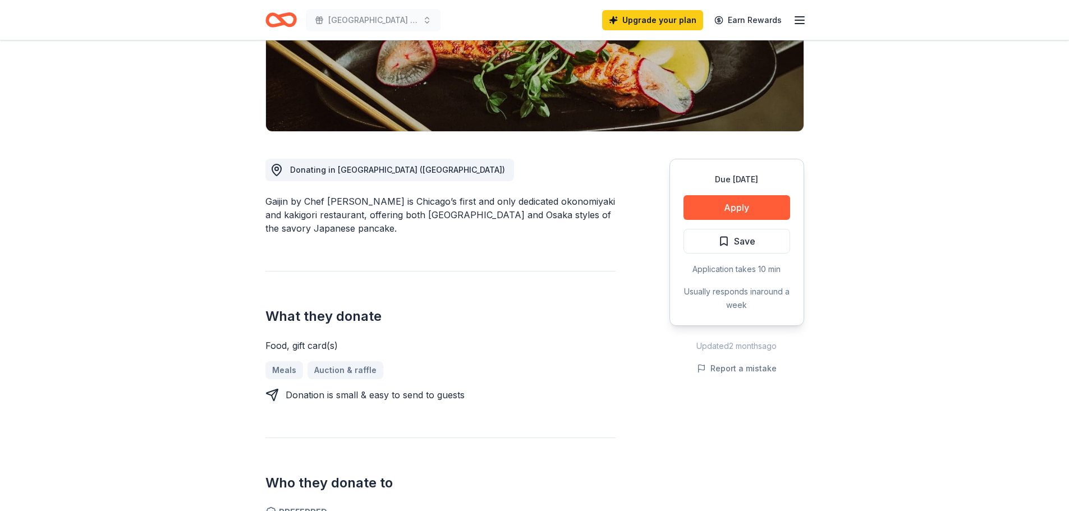
scroll to position [281, 0]
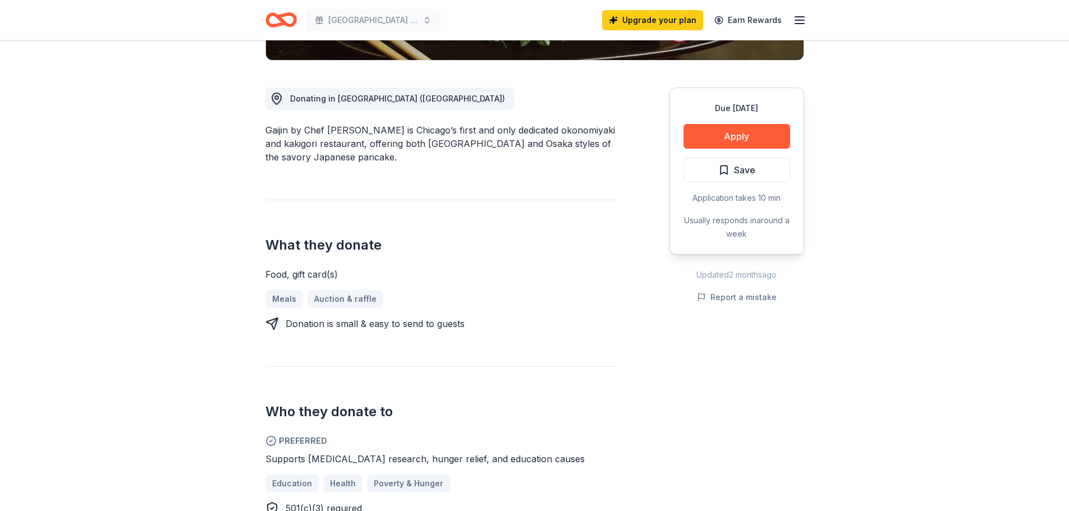
click at [723, 131] on button "Apply" at bounding box center [737, 136] width 107 height 25
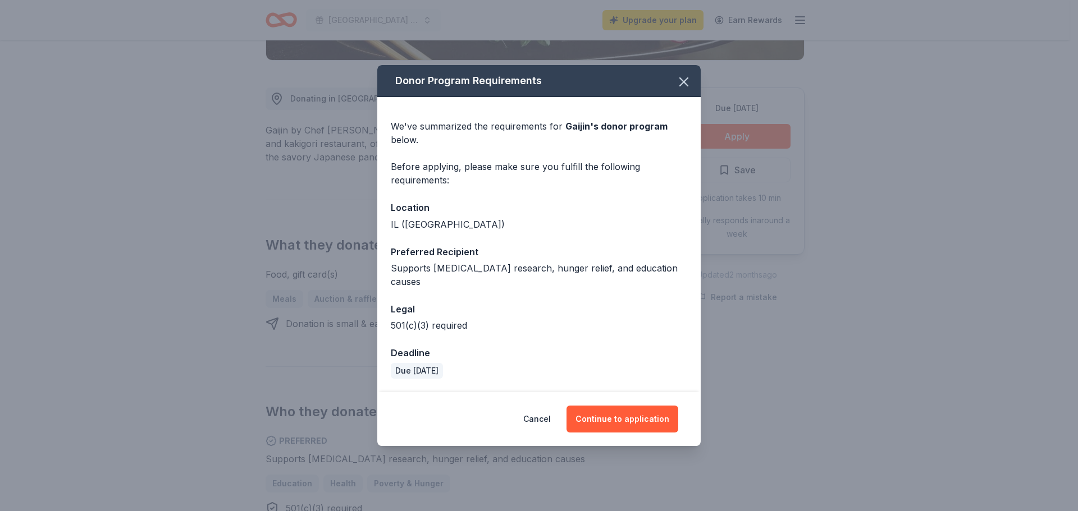
click at [678, 86] on icon "button" at bounding box center [684, 82] width 16 height 16
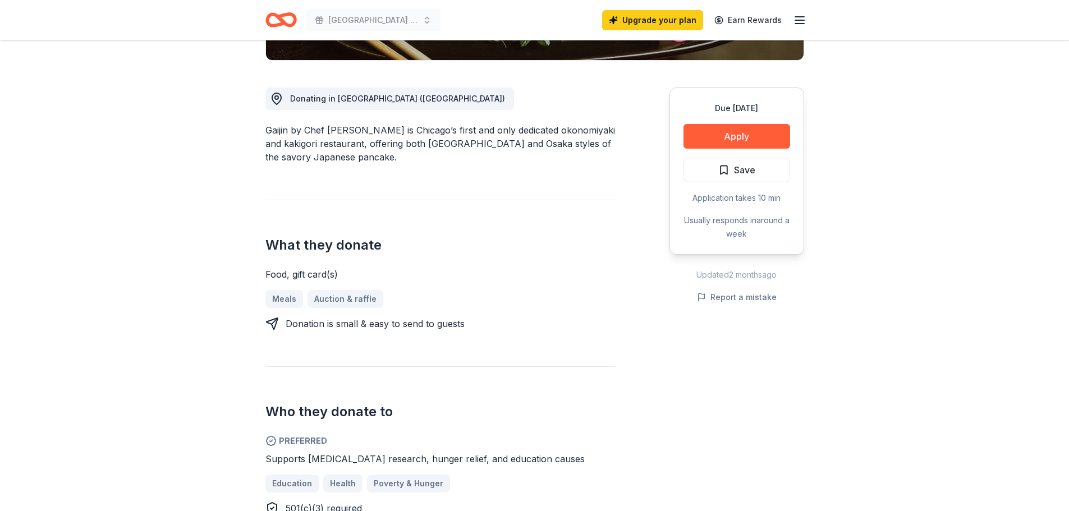
click at [277, 16] on icon "Home" at bounding box center [285, 19] width 17 height 11
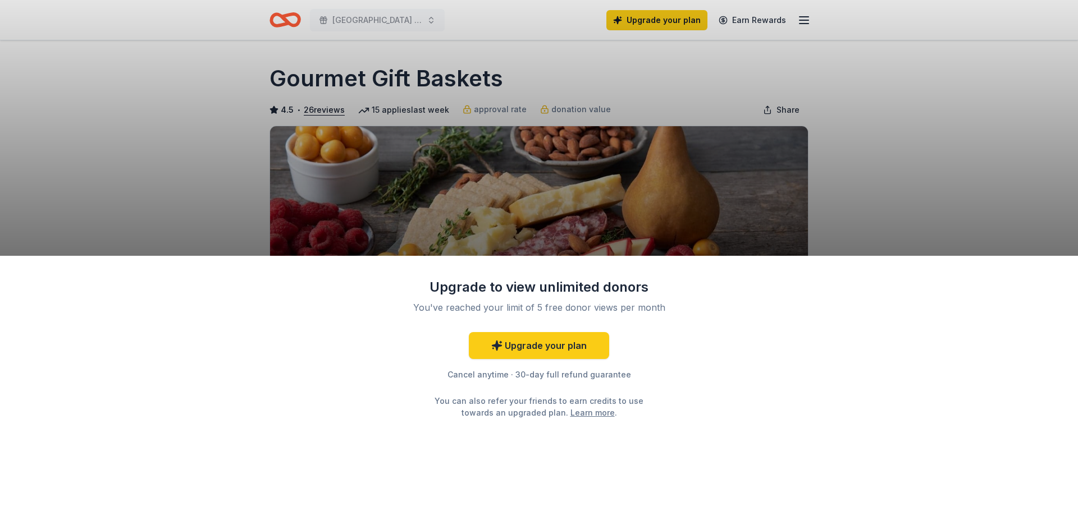
click at [570, 341] on link "Upgrade your plan" at bounding box center [539, 345] width 140 height 27
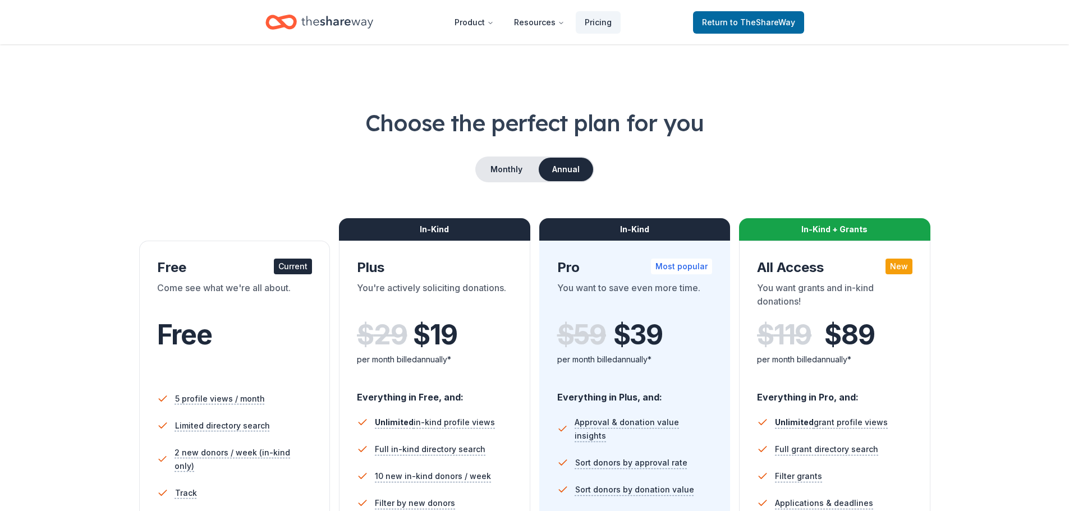
click at [489, 164] on button "Monthly" at bounding box center [507, 170] width 60 height 24
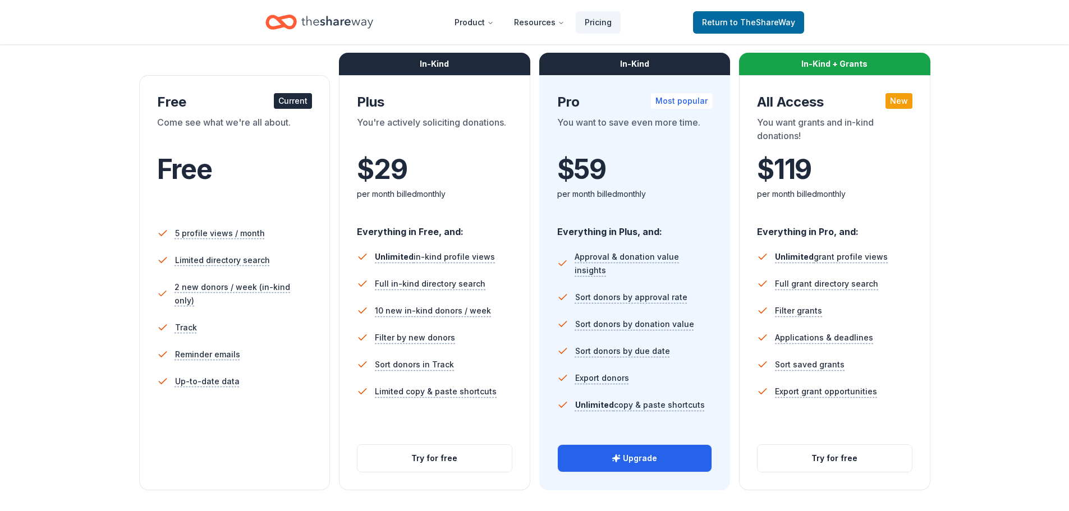
scroll to position [187, 0]
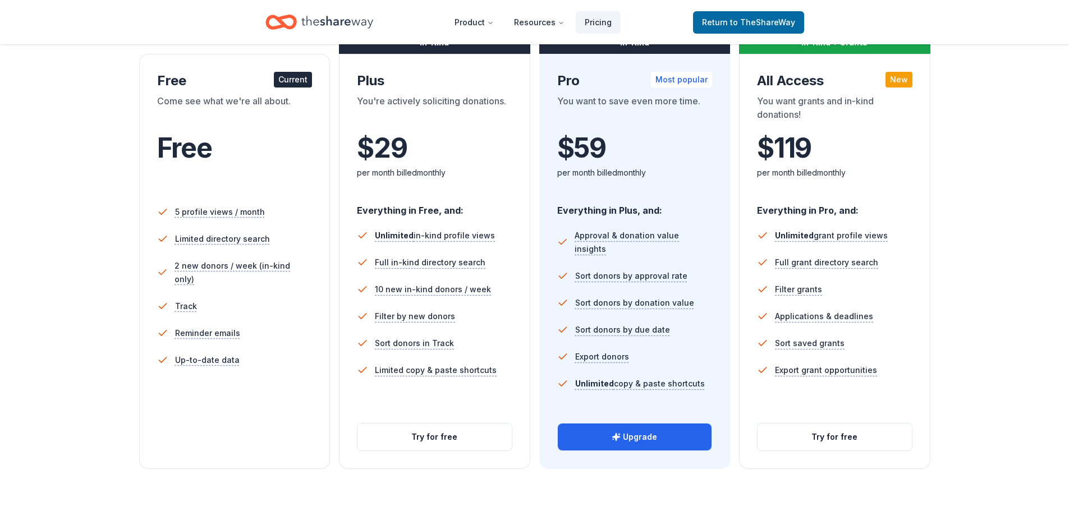
click at [426, 262] on span "Full in-kind directory search" at bounding box center [430, 262] width 111 height 13
click at [465, 292] on span "10 new in-kind donors / week" at bounding box center [433, 289] width 116 height 13
click at [461, 290] on span "10 new in-kind donors / week" at bounding box center [433, 289] width 116 height 13
click at [455, 258] on span "Full in-kind directory search" at bounding box center [430, 262] width 111 height 13
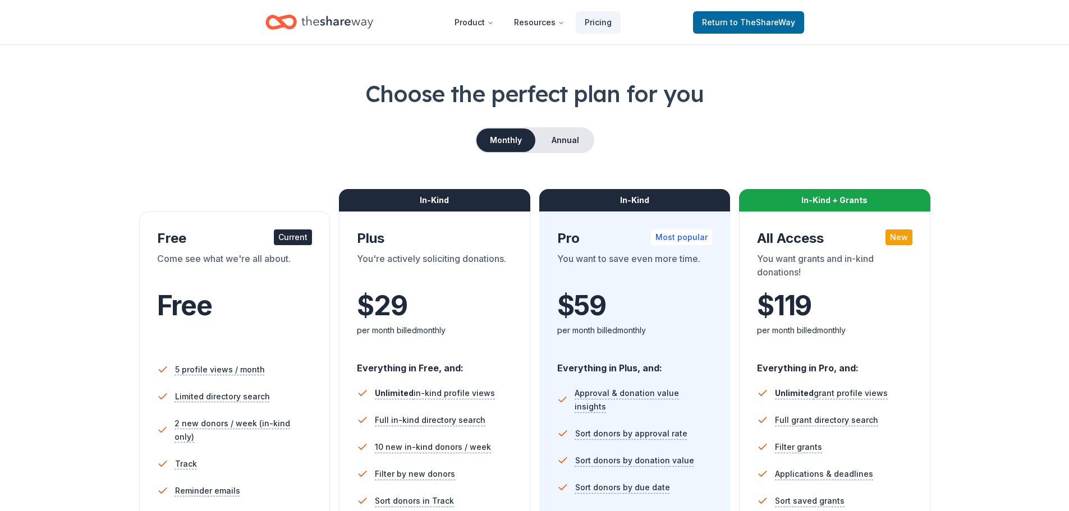
scroll to position [0, 0]
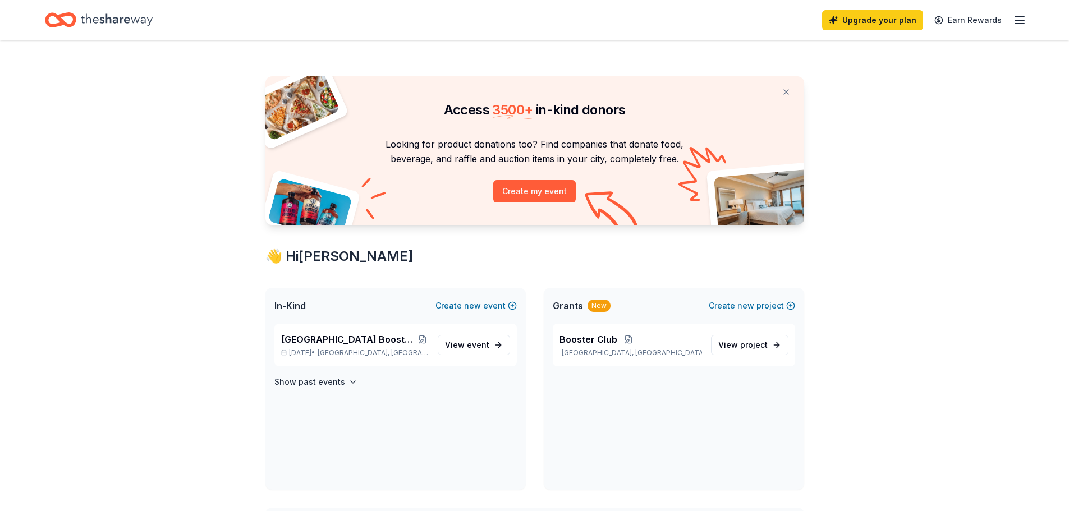
click at [424, 339] on button at bounding box center [422, 339] width 11 height 9
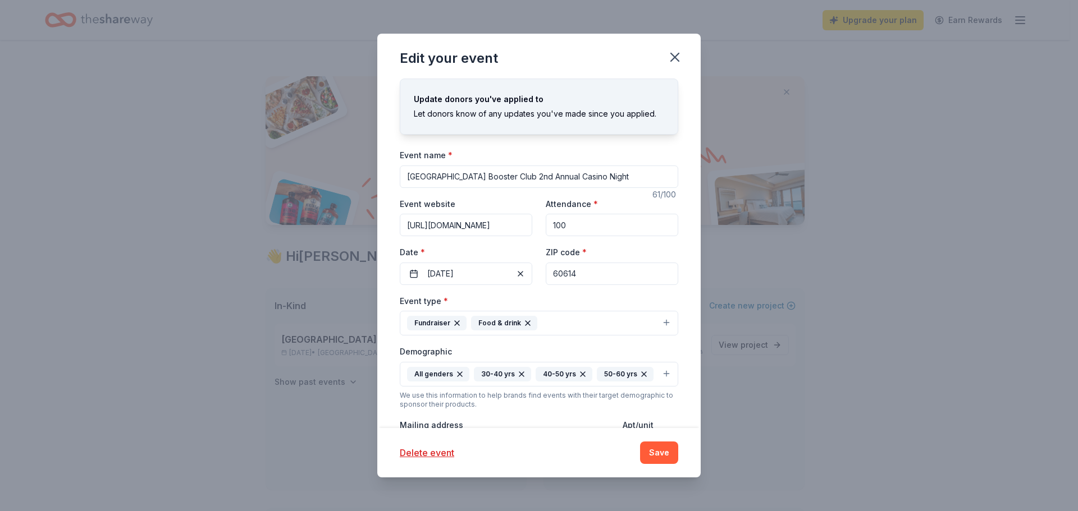
click at [517, 272] on span "button" at bounding box center [520, 273] width 13 height 13
click at [457, 268] on span "Pick a date" at bounding box center [448, 273] width 42 height 13
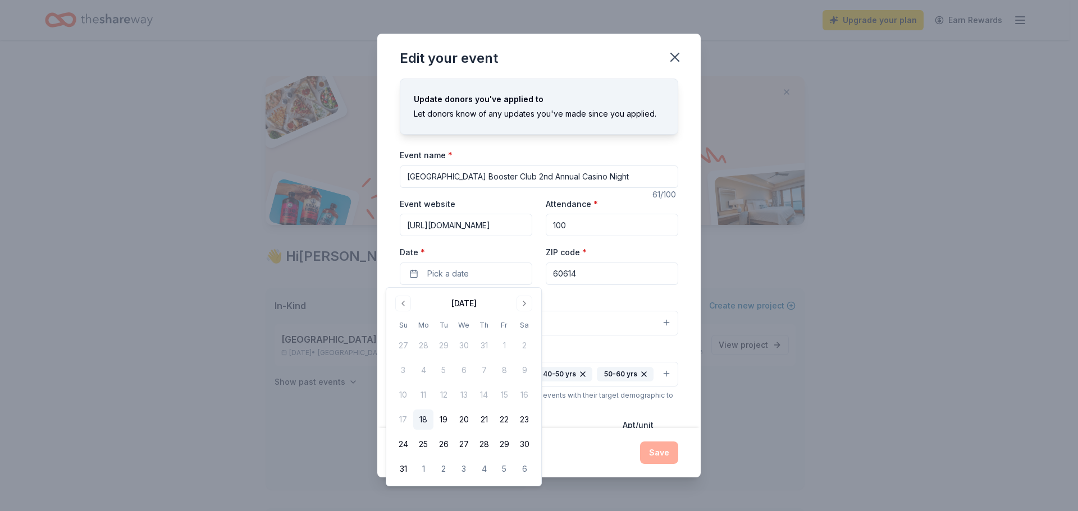
click at [525, 299] on button "Go to next month" at bounding box center [524, 304] width 16 height 16
click at [525, 300] on button "Go to next month" at bounding box center [524, 304] width 16 height 16
click at [400, 305] on button "Go to previous month" at bounding box center [403, 304] width 16 height 16
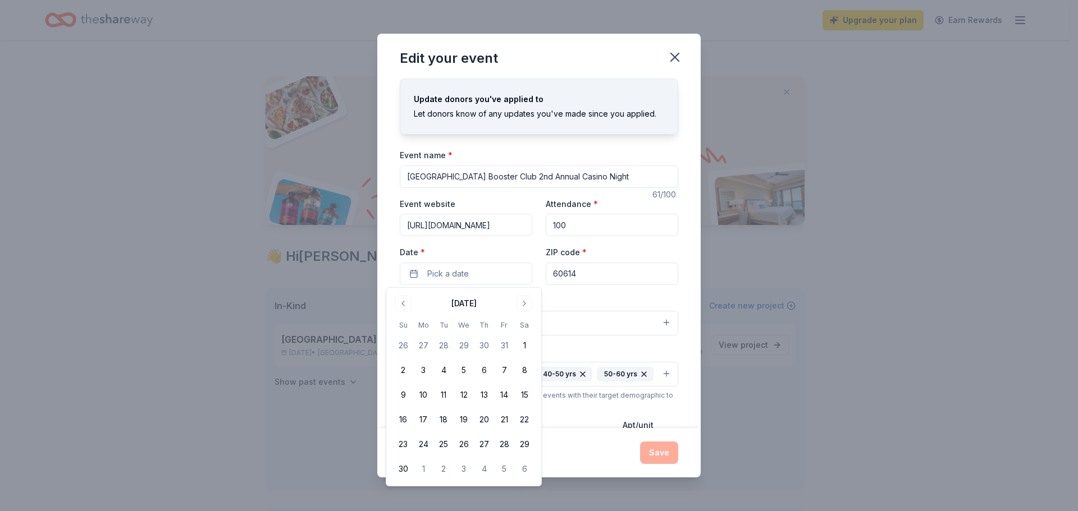
click at [527, 388] on button "15" at bounding box center [524, 395] width 20 height 20
click at [654, 450] on button "Save" at bounding box center [659, 453] width 38 height 22
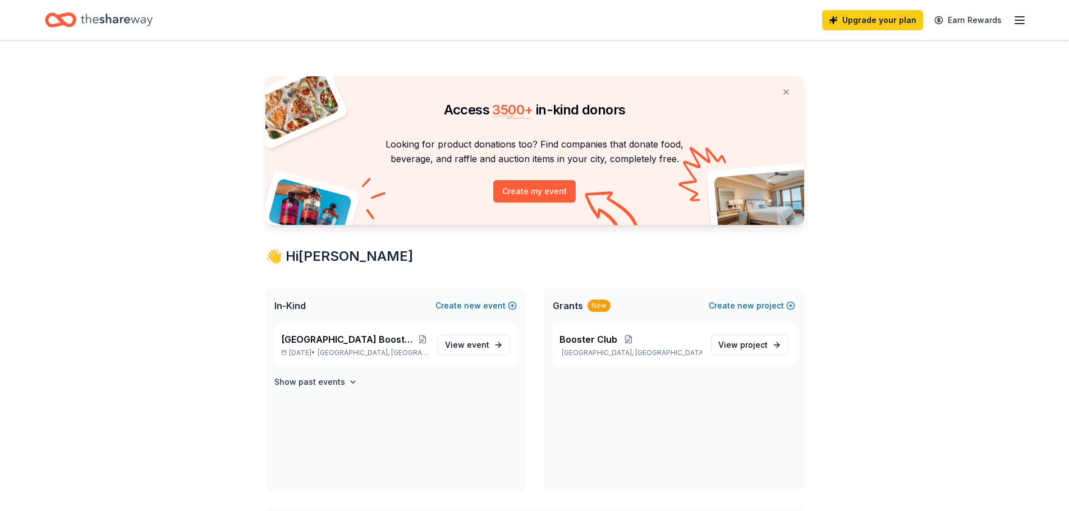
click at [426, 339] on button at bounding box center [422, 339] width 11 height 9
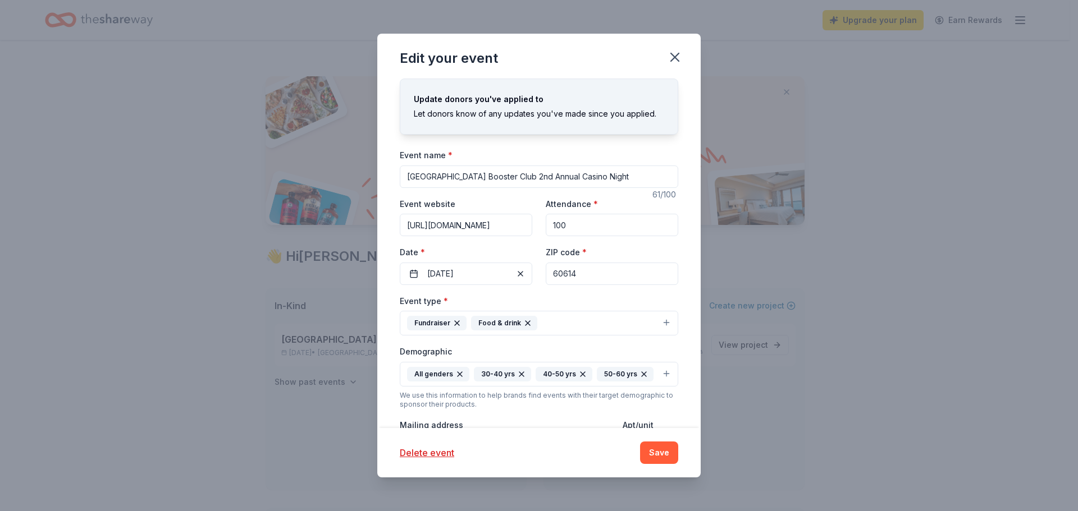
scroll to position [187, 0]
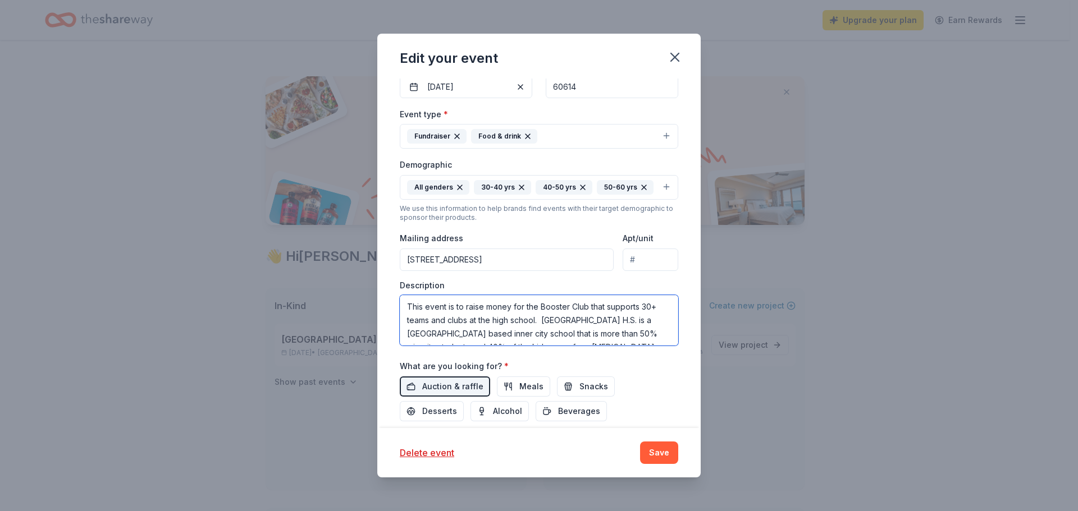
click at [415, 339] on textarea "This event is to raise money for the Booster Club that supports 30+ teams and c…" at bounding box center [539, 320] width 278 height 51
type textarea "This event is to raise money for the Booster Club that supports 35+ teams and c…"
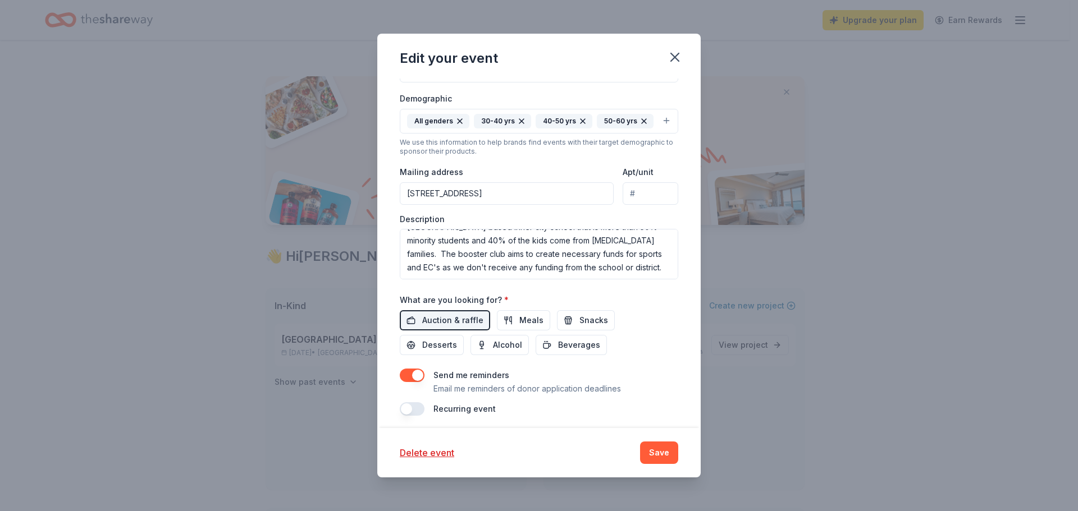
scroll to position [268, 0]
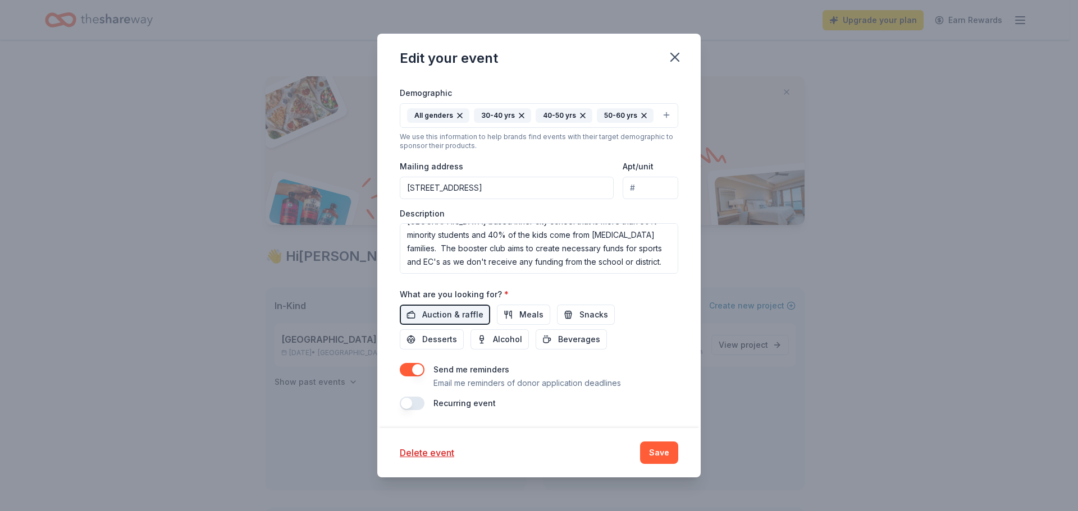
click at [528, 322] on span "Meals" at bounding box center [531, 314] width 24 height 13
click at [500, 346] on span "Alcohol" at bounding box center [507, 339] width 29 height 13
click at [447, 346] on span "Desserts" at bounding box center [439, 339] width 35 height 13
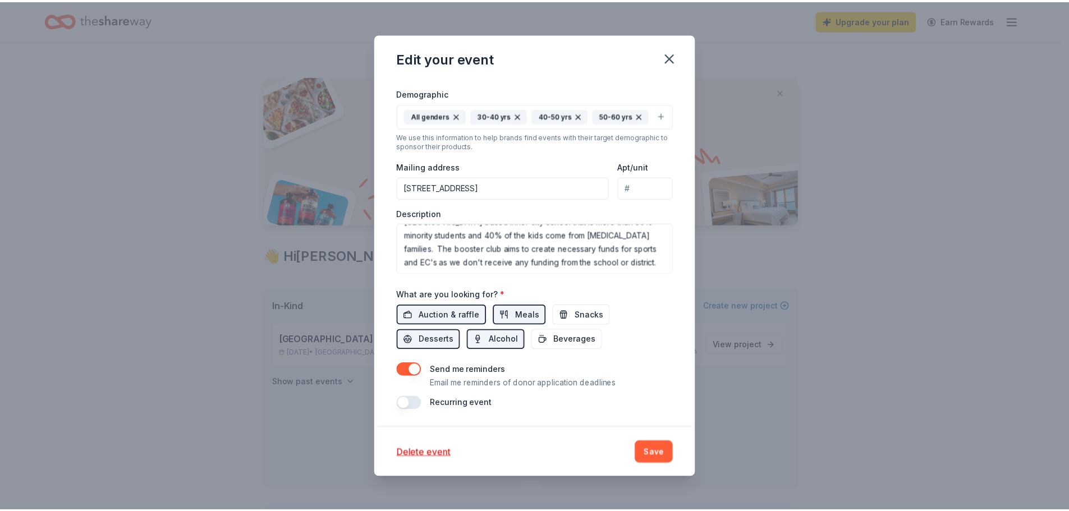
scroll to position [278, 0]
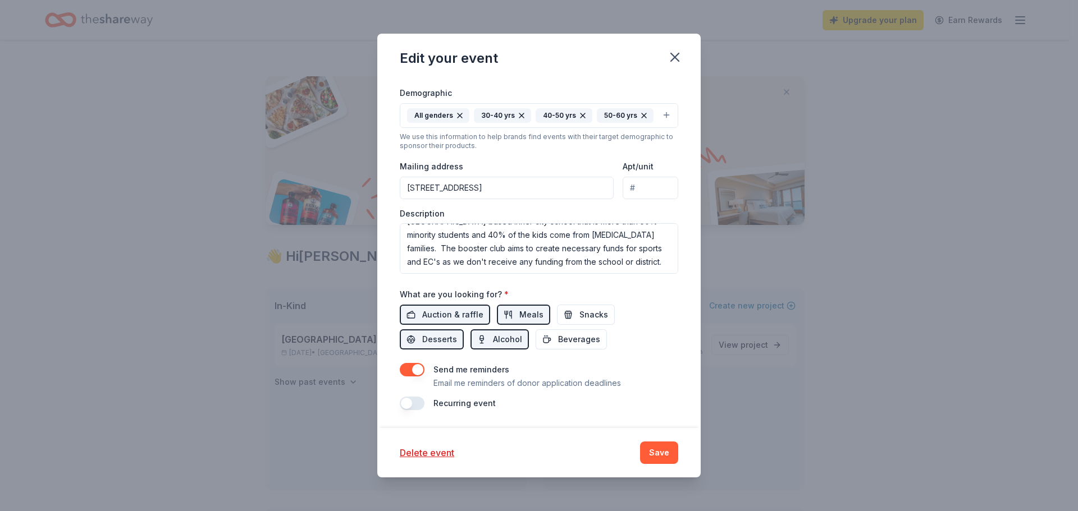
click at [585, 343] on span "Beverages" at bounding box center [579, 339] width 42 height 13
click at [579, 317] on span "Snacks" at bounding box center [593, 314] width 29 height 13
click at [660, 450] on button "Save" at bounding box center [659, 453] width 38 height 22
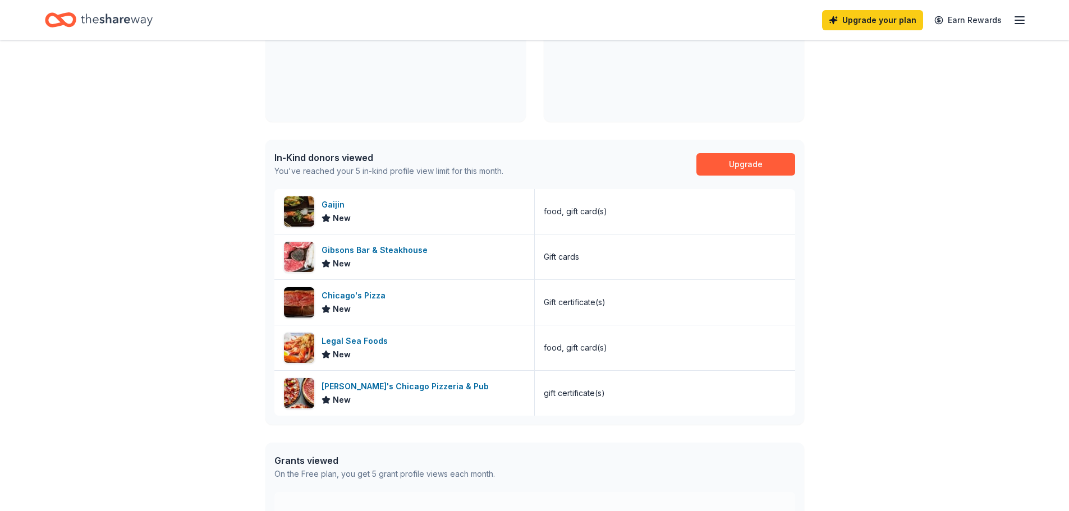
scroll to position [0, 0]
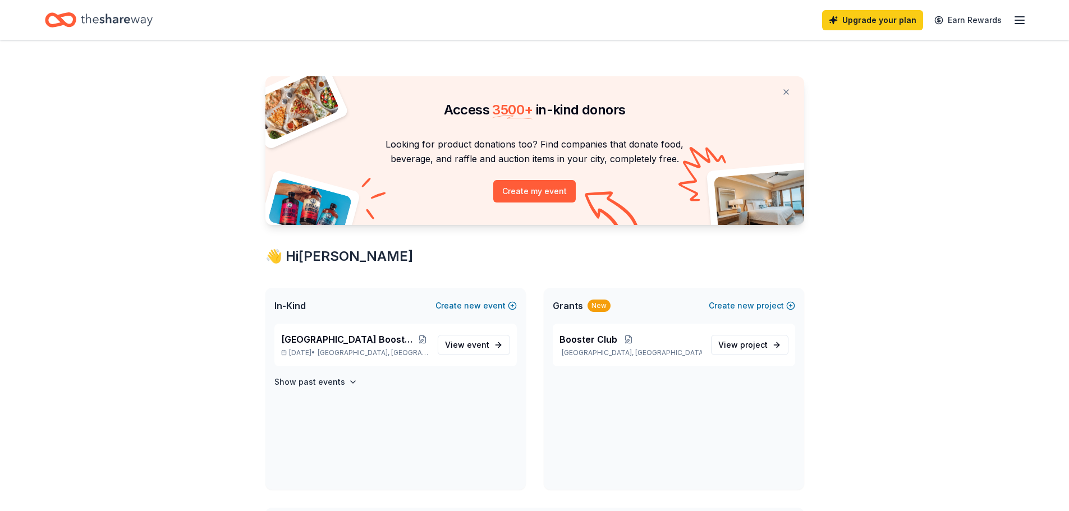
click at [108, 16] on icon "Home" at bounding box center [117, 19] width 72 height 23
click at [103, 19] on icon "Home" at bounding box center [117, 19] width 72 height 23
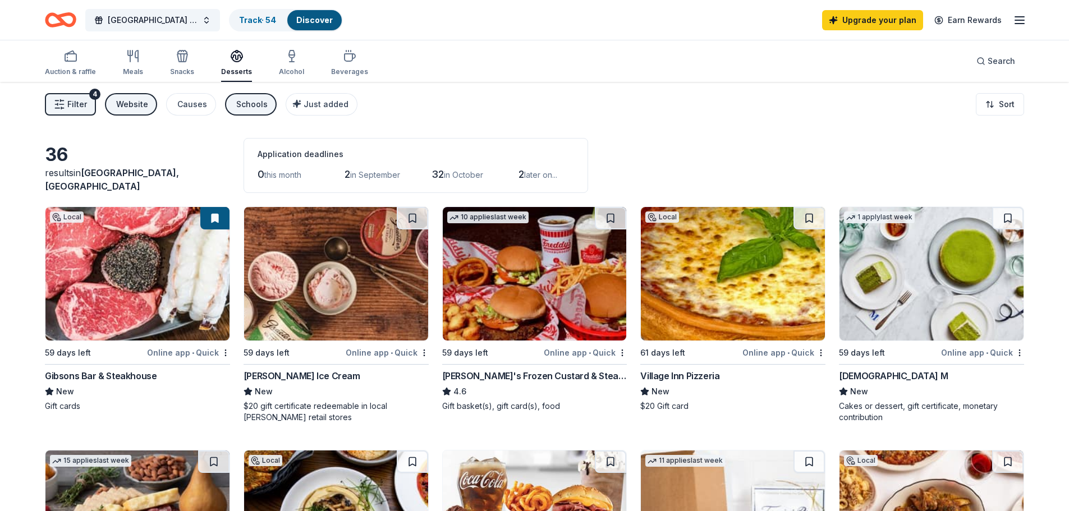
click at [183, 103] on div "Causes" at bounding box center [192, 104] width 30 height 13
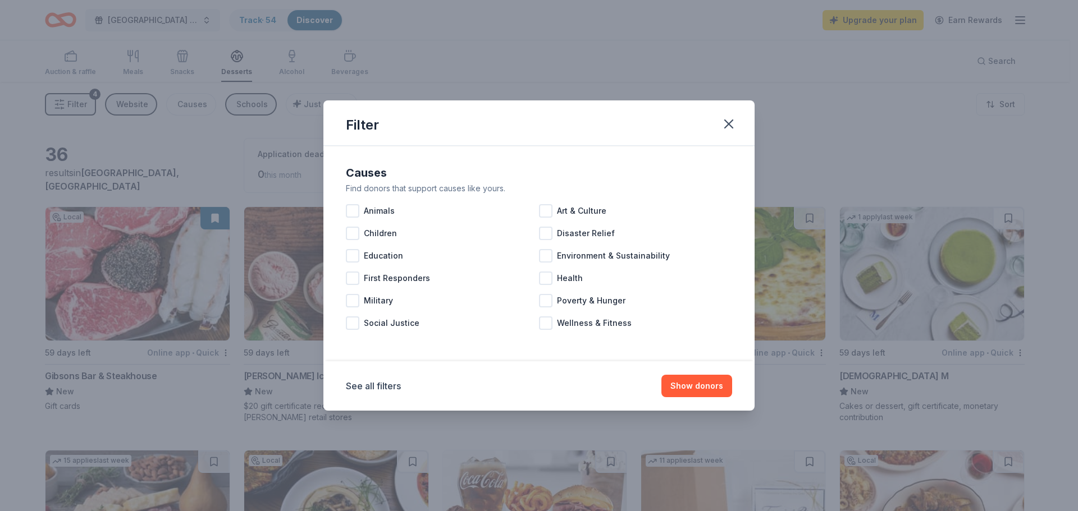
click at [351, 257] on div at bounding box center [352, 255] width 13 height 13
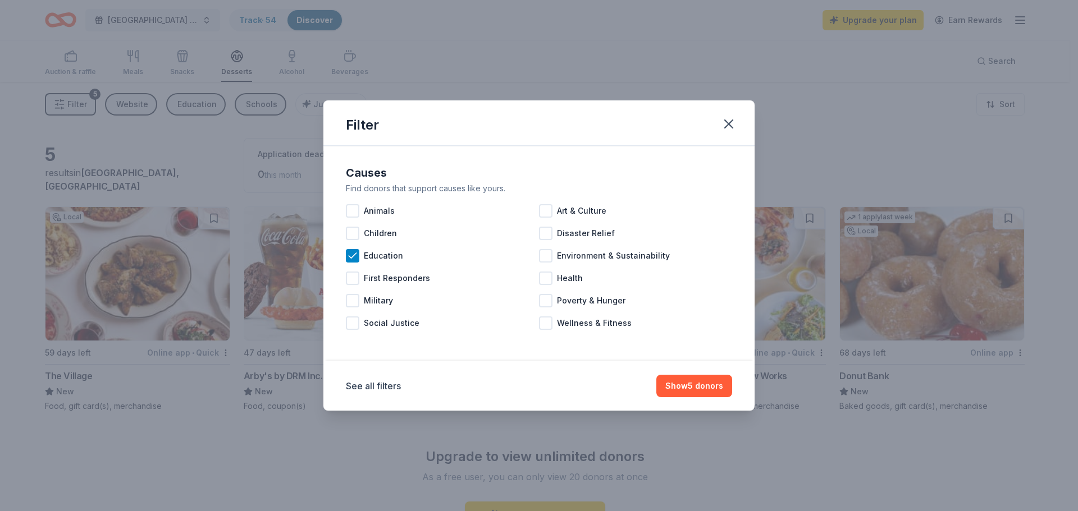
click at [354, 233] on div at bounding box center [352, 233] width 13 height 13
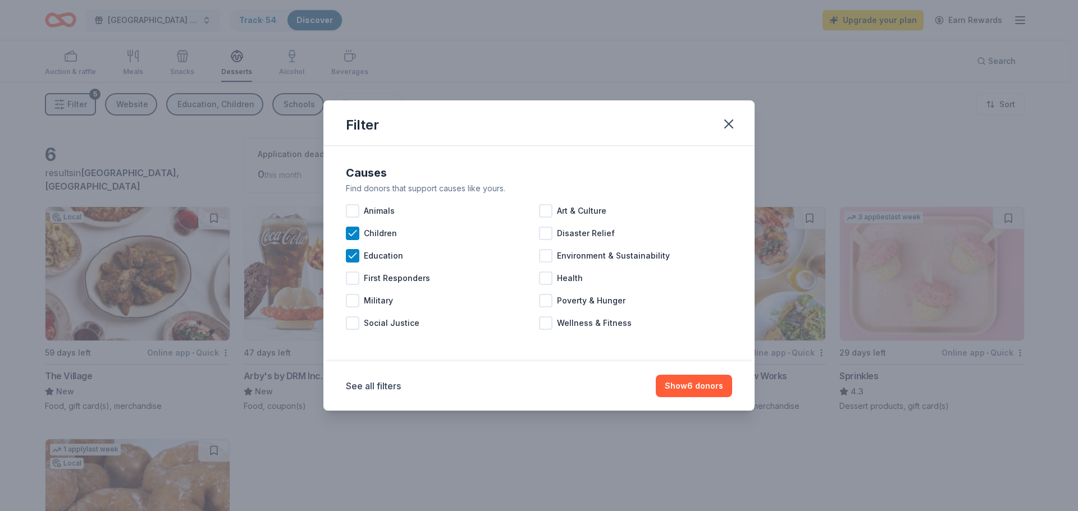
click at [354, 233] on icon at bounding box center [352, 233] width 7 height 5
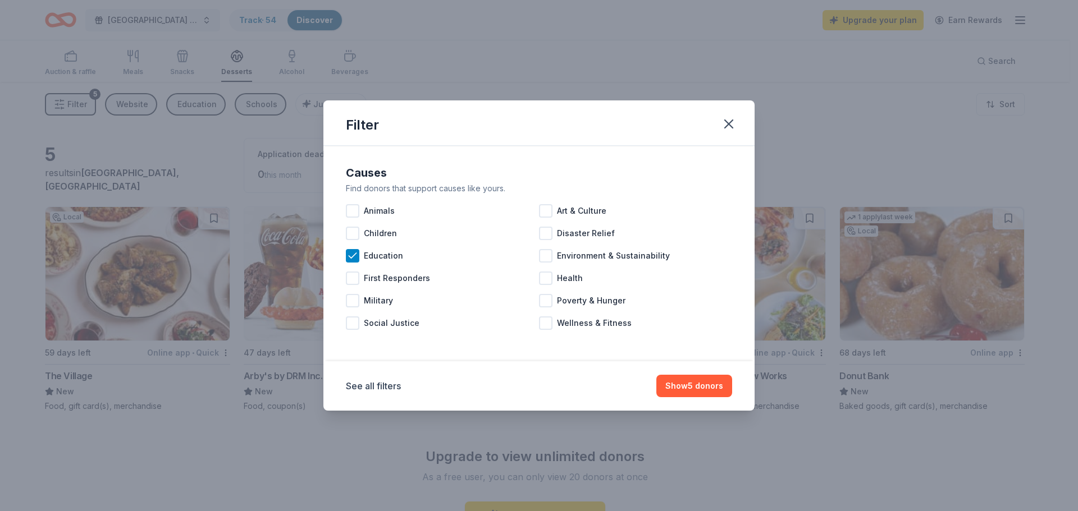
click at [678, 385] on button "Show 5 donors" at bounding box center [694, 386] width 76 height 22
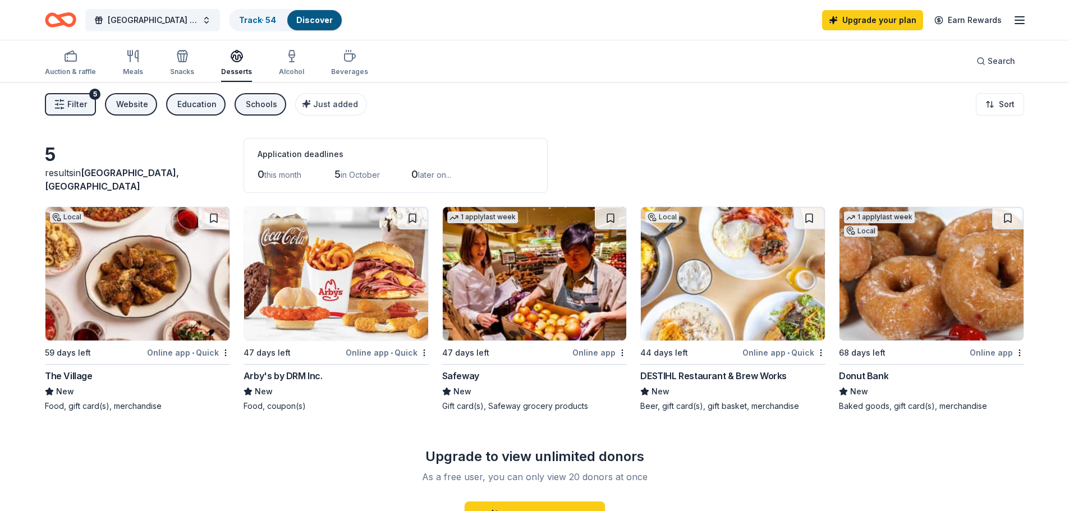
click at [71, 377] on div "The Village" at bounding box center [69, 375] width 48 height 13
click at [125, 294] on img at bounding box center [137, 274] width 184 height 134
click at [187, 97] on button "Education" at bounding box center [196, 104] width 60 height 22
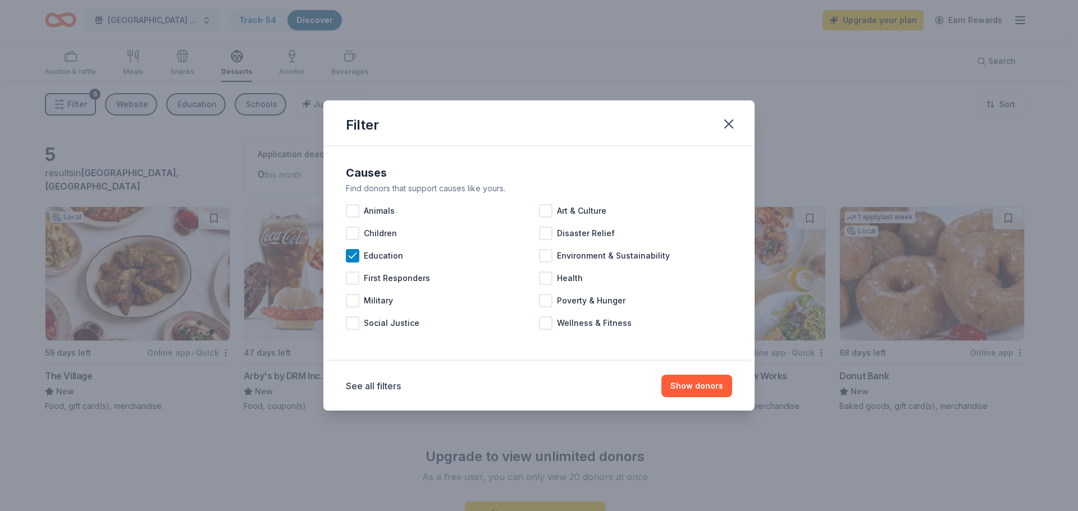
click at [192, 140] on div "Filter Causes Find donors that support causes like yours. Animals Art & Culture…" at bounding box center [539, 255] width 1078 height 511
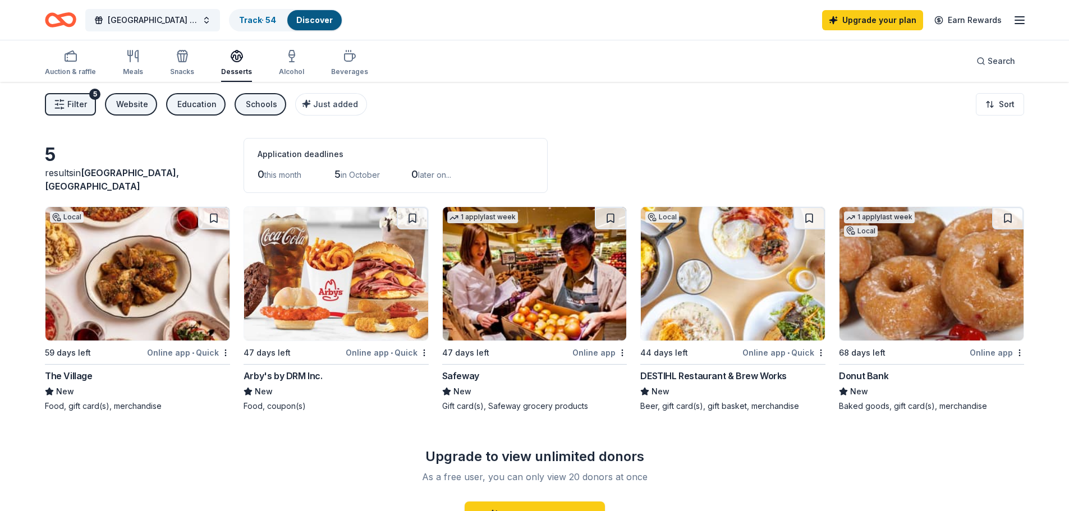
click at [127, 106] on div "Website" at bounding box center [132, 104] width 32 height 13
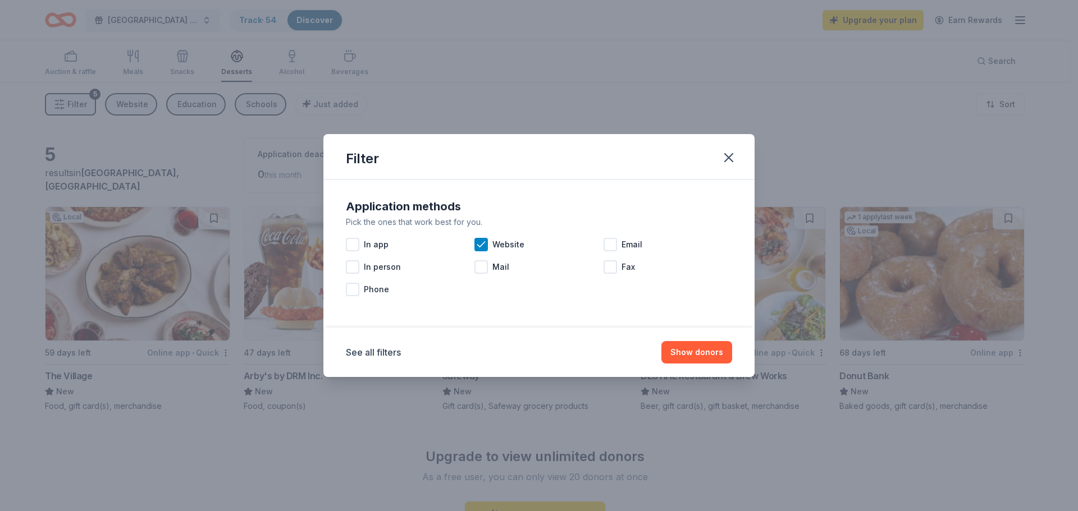
click at [353, 247] on div at bounding box center [352, 244] width 13 height 13
click at [731, 158] on icon "button" at bounding box center [729, 158] width 16 height 16
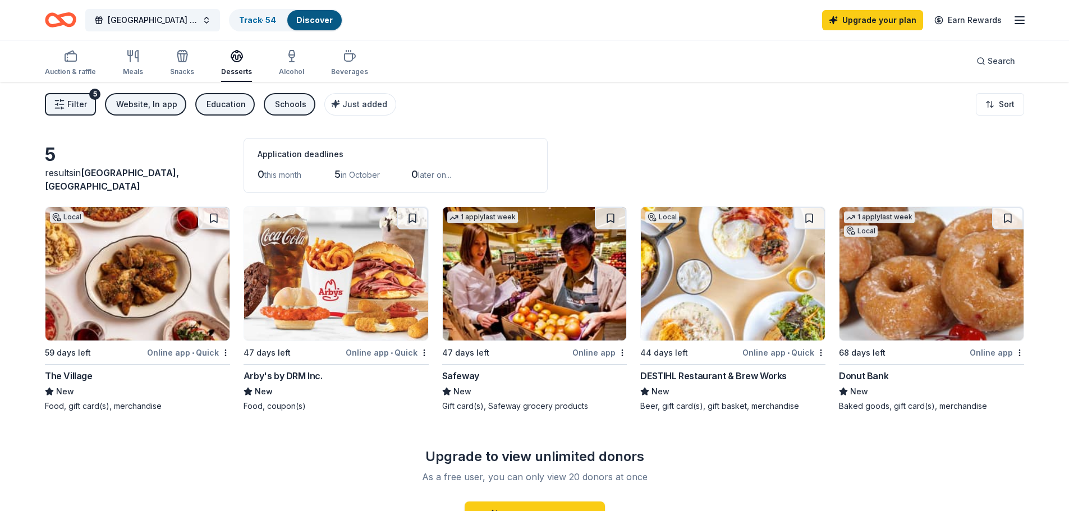
click at [273, 97] on button "Schools" at bounding box center [290, 104] width 52 height 22
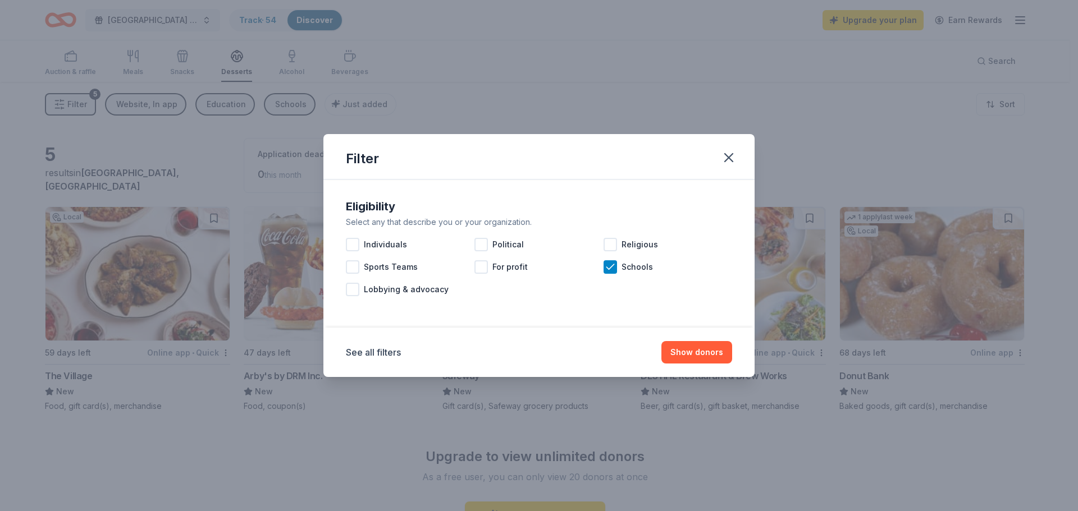
click at [732, 157] on icon "button" at bounding box center [729, 158] width 16 height 16
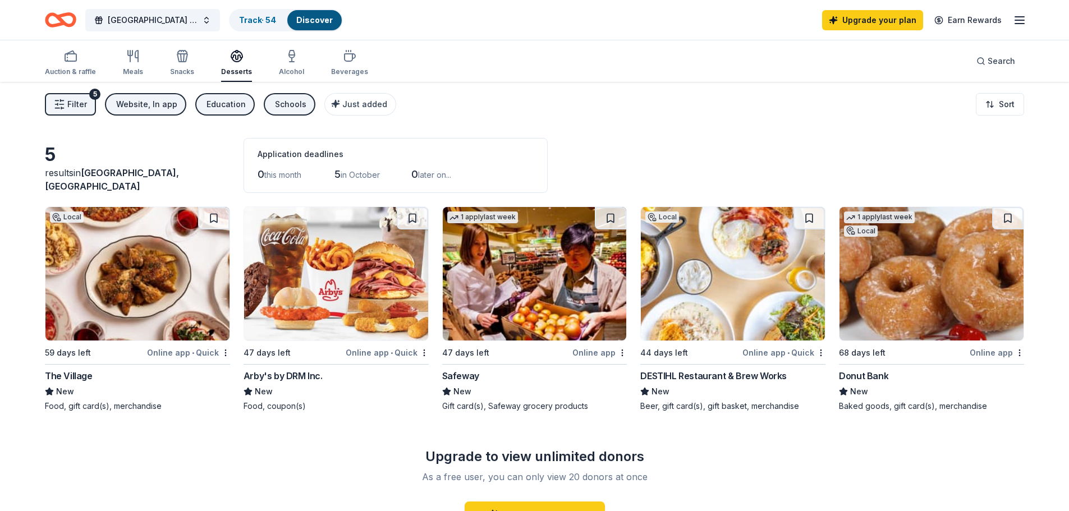
click at [229, 104] on div "Education" at bounding box center [226, 104] width 39 height 13
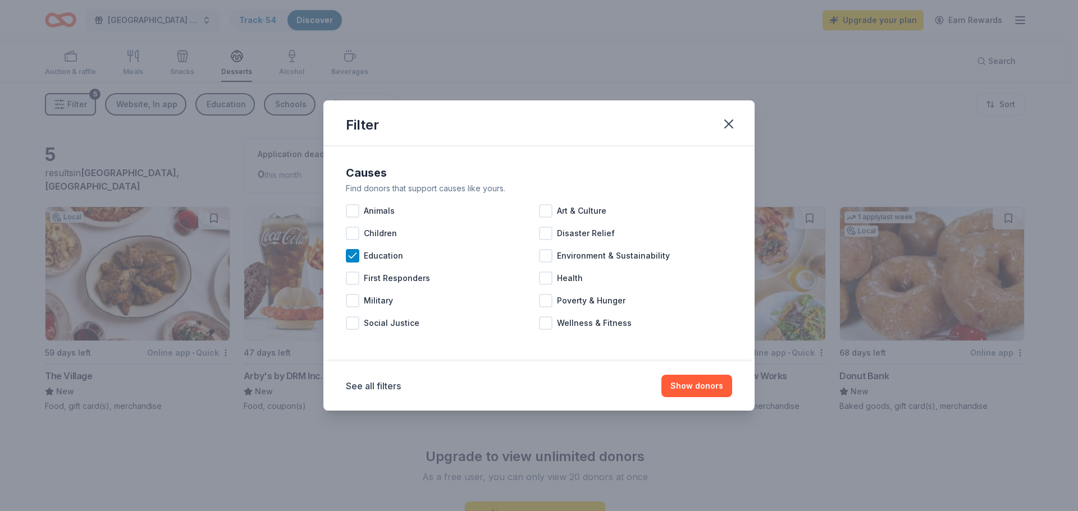
click at [728, 131] on icon "button" at bounding box center [729, 124] width 16 height 16
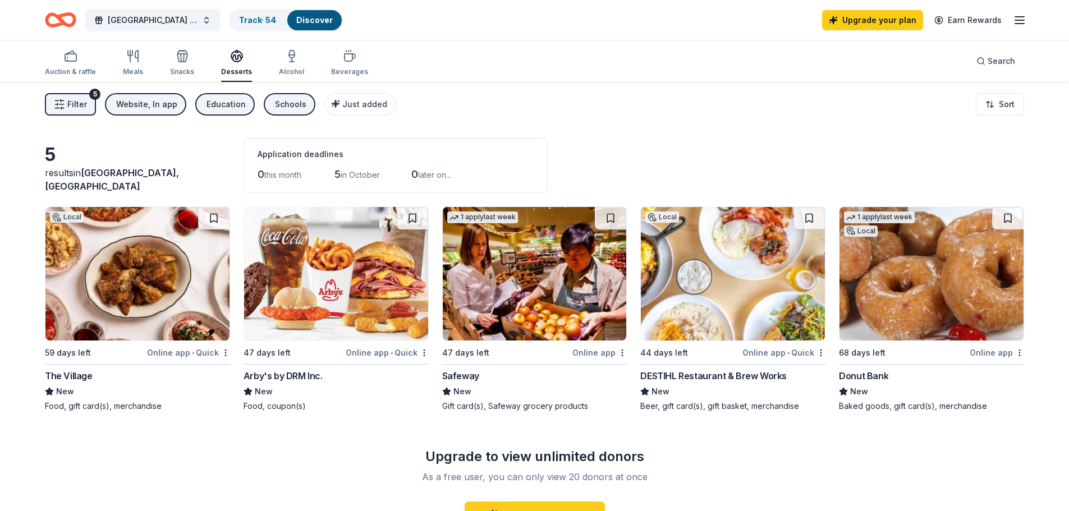
click at [290, 109] on div "Schools" at bounding box center [290, 104] width 31 height 13
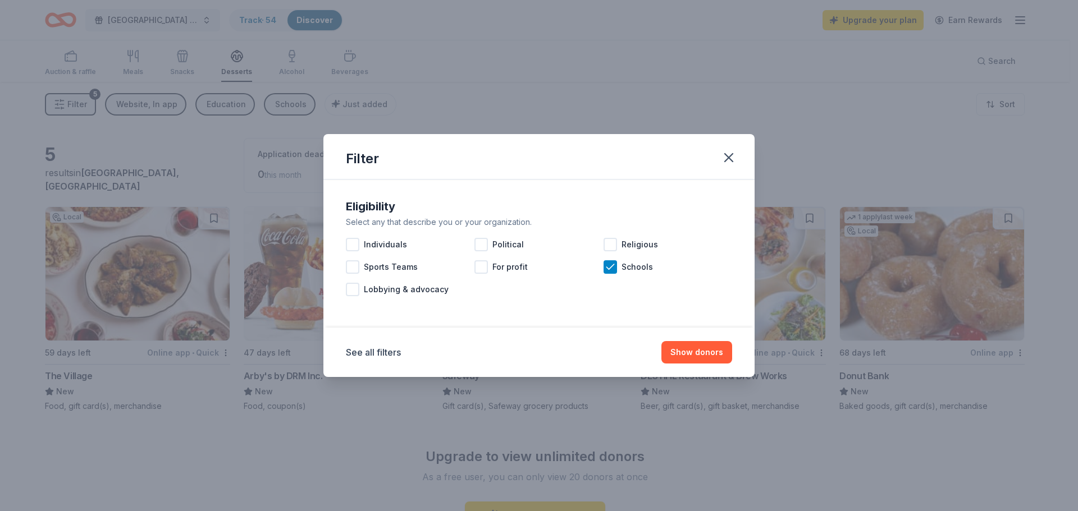
click at [609, 271] on icon at bounding box center [610, 267] width 11 height 11
click at [729, 157] on icon "button" at bounding box center [729, 158] width 16 height 16
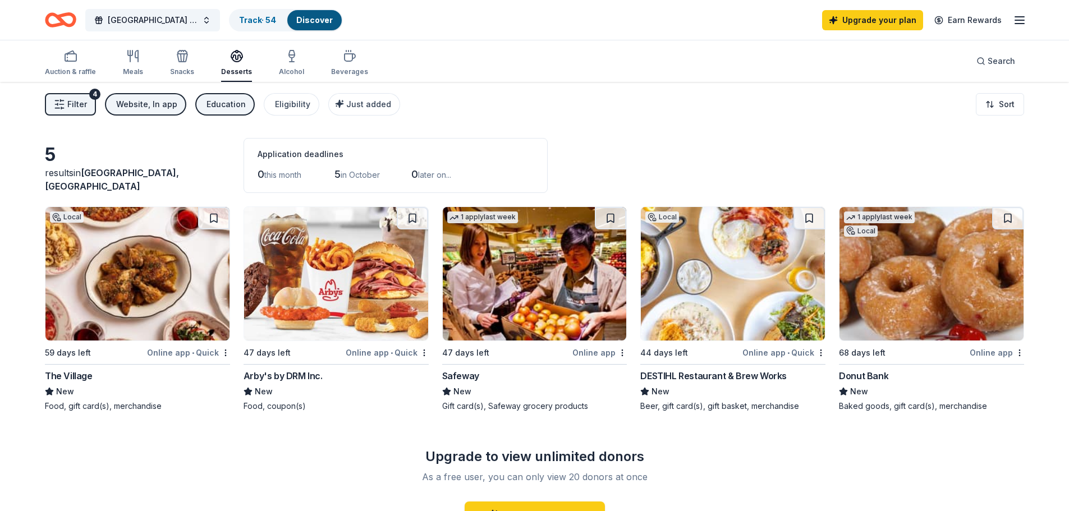
click at [223, 100] on div "Education" at bounding box center [226, 104] width 39 height 13
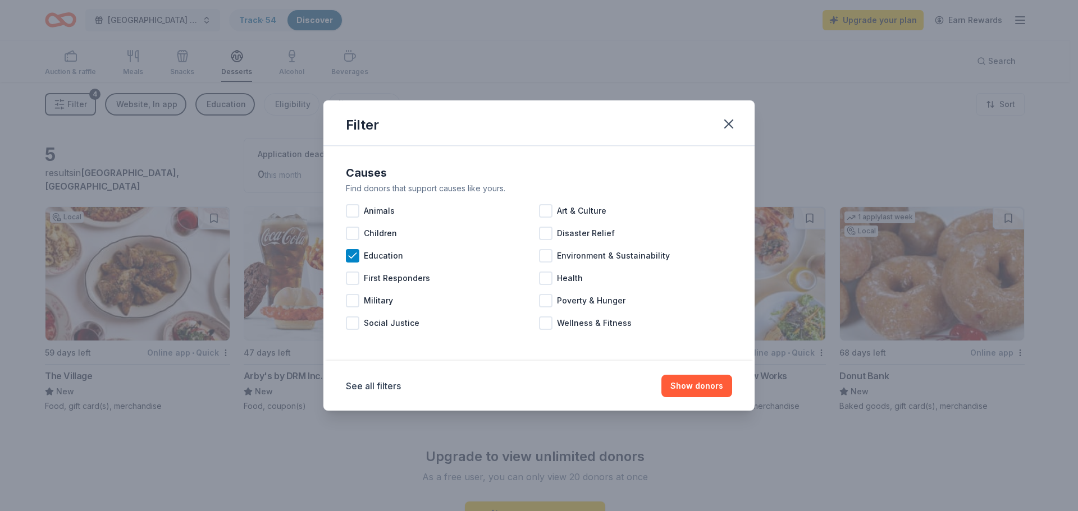
click at [355, 257] on icon at bounding box center [352, 255] width 11 height 11
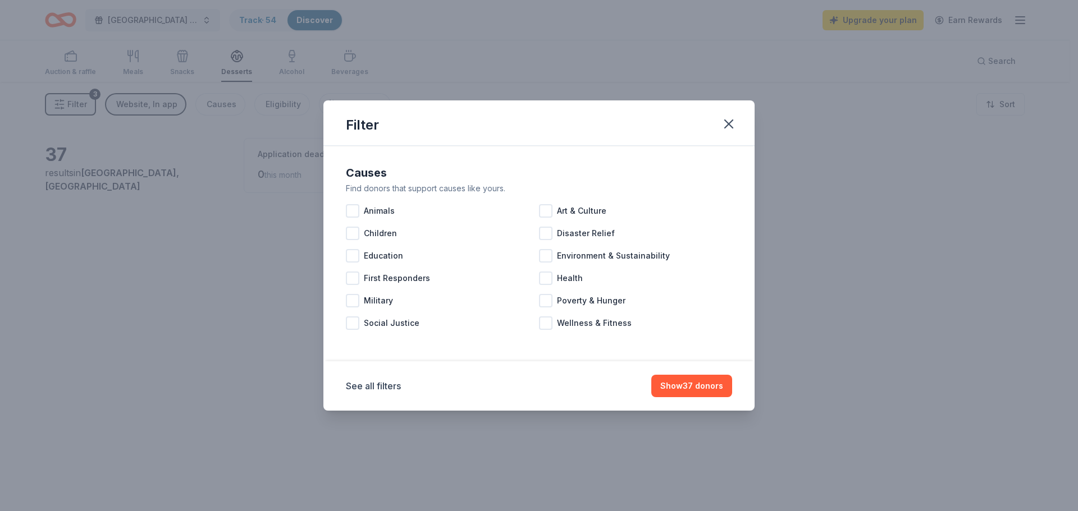
click at [727, 127] on icon "button" at bounding box center [729, 124] width 16 height 16
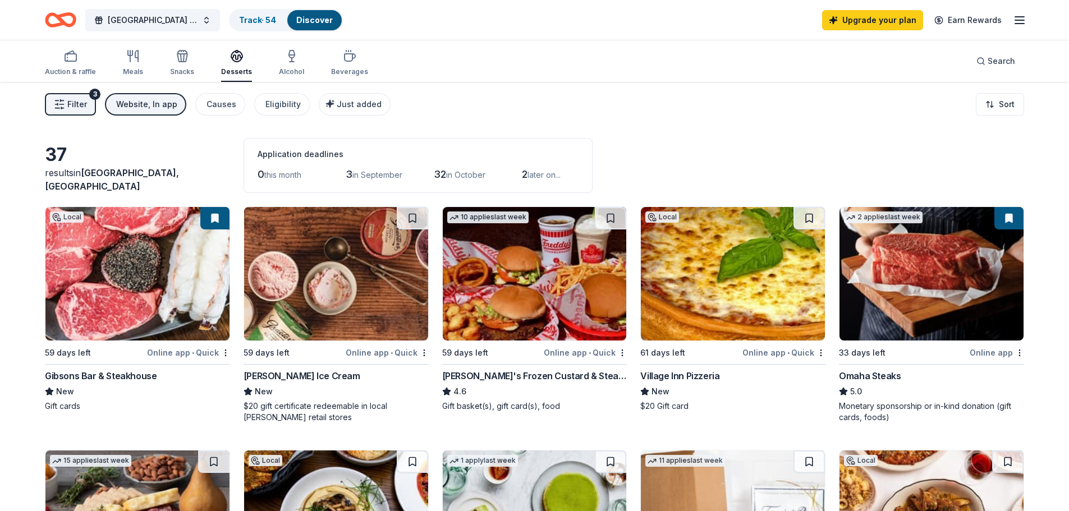
click at [150, 102] on div "Website, In app" at bounding box center [146, 104] width 61 height 13
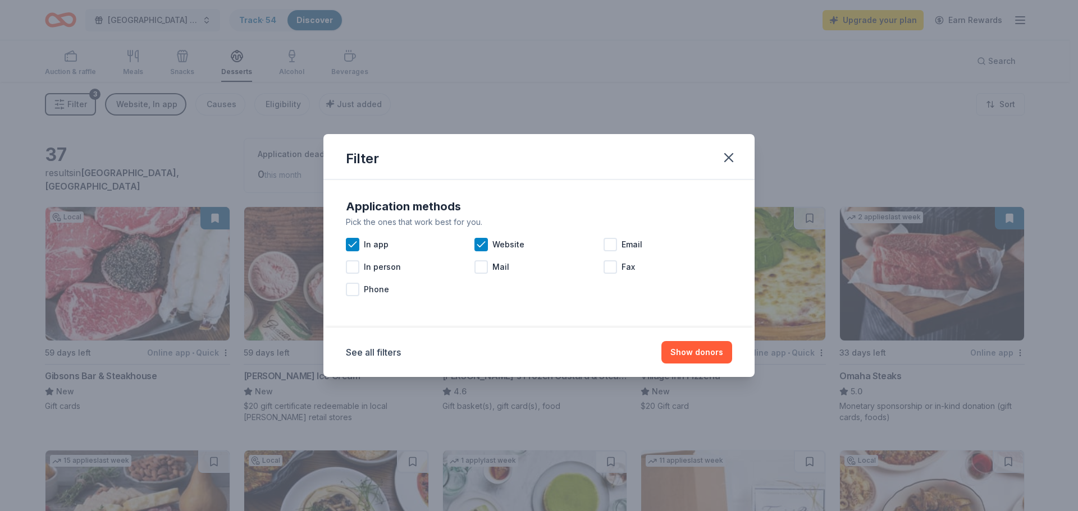
click at [609, 244] on div at bounding box center [609, 244] width 13 height 13
click at [727, 161] on icon "button" at bounding box center [729, 158] width 16 height 16
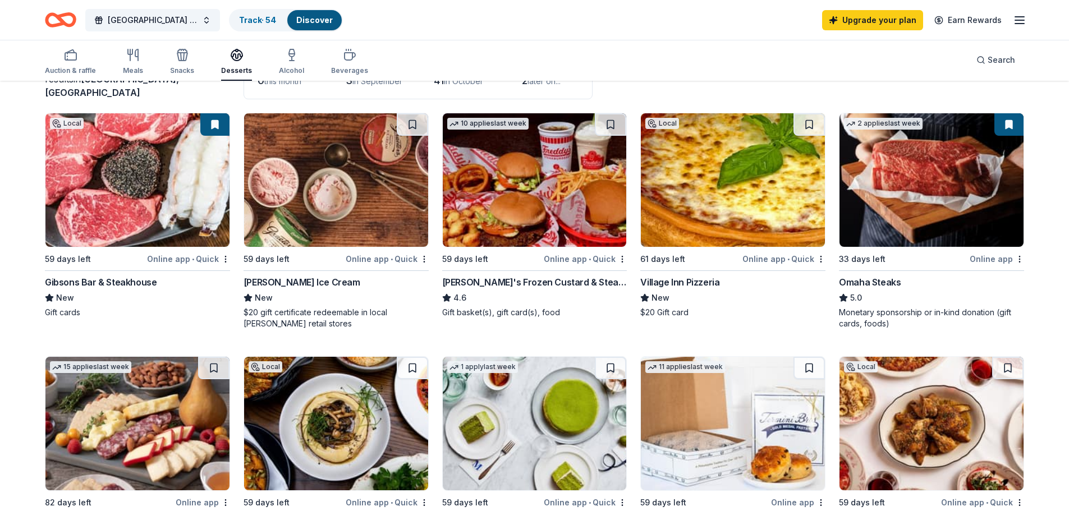
scroll to position [281, 0]
